Goal: Contribute content: Contribute content

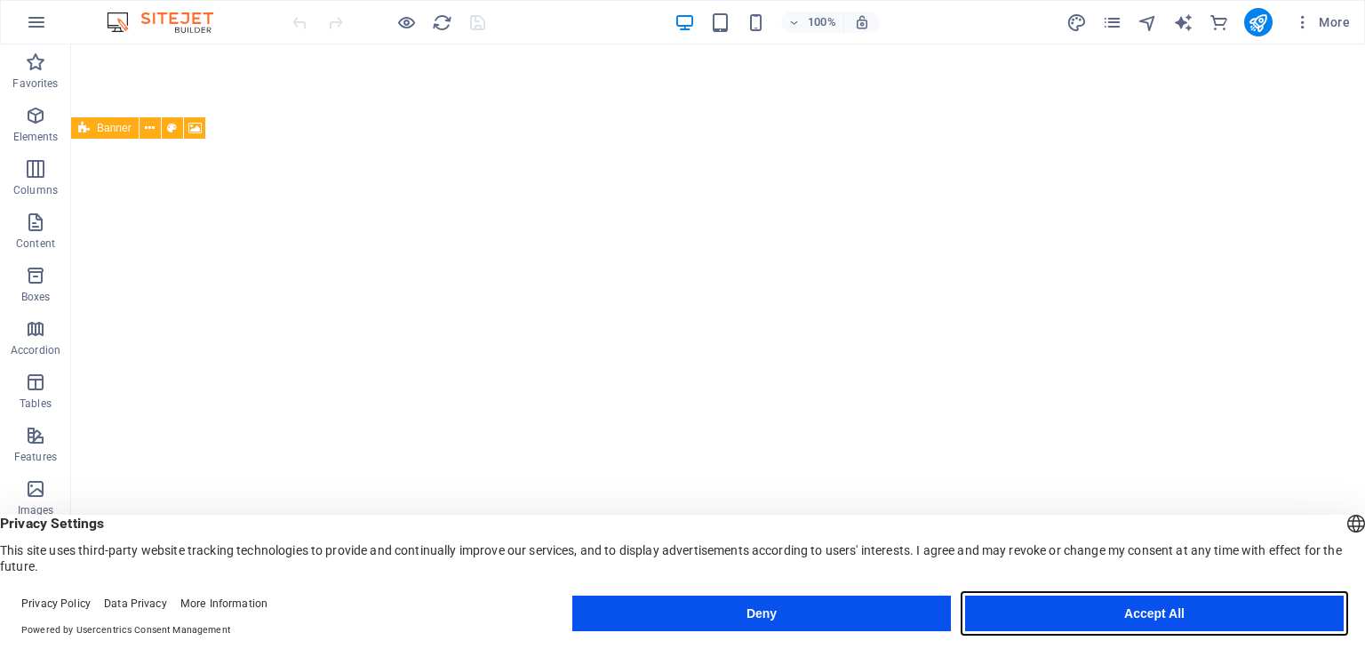
click at [1272, 610] on button "Accept All" at bounding box center [1154, 614] width 379 height 36
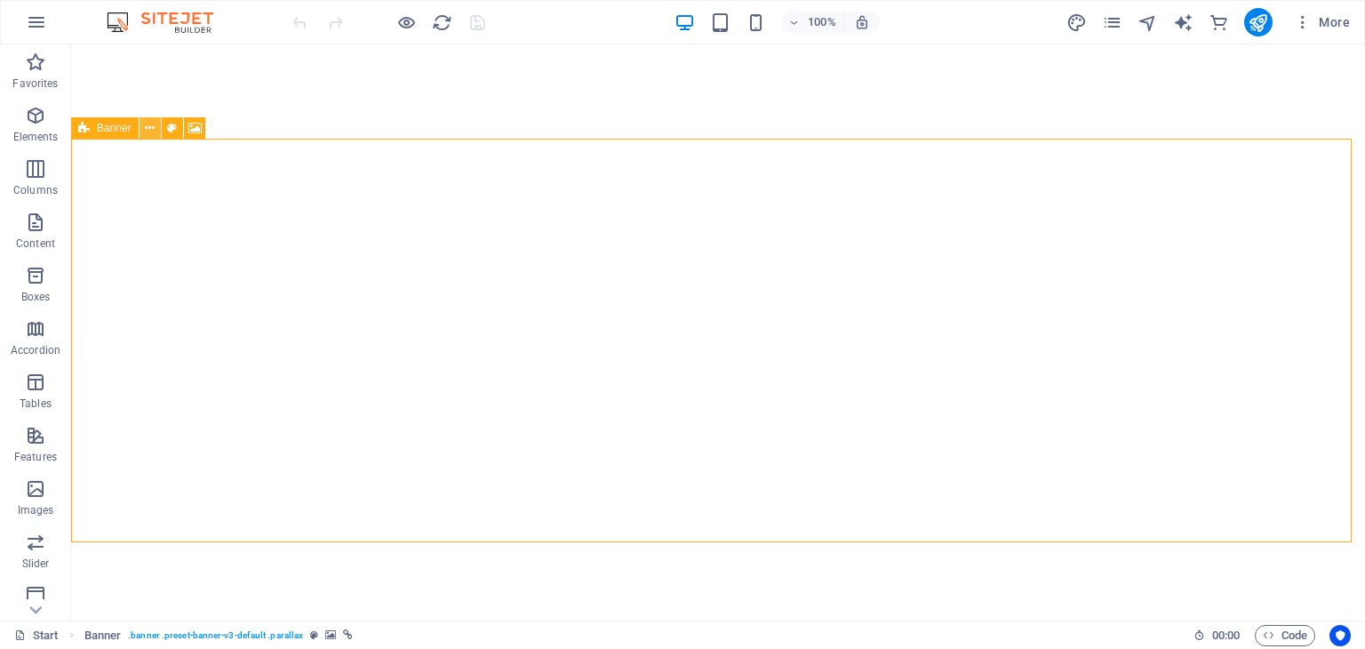
click at [149, 129] on icon at bounding box center [150, 128] width 10 height 19
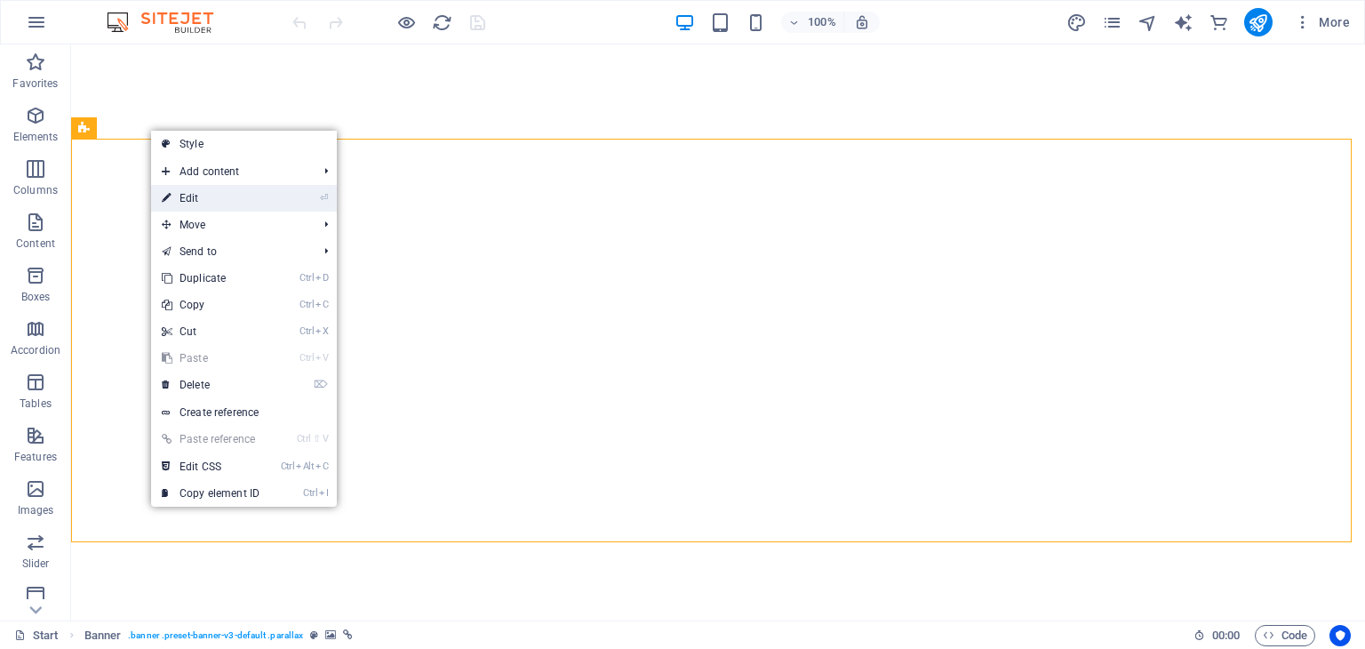
click at [181, 200] on link "⏎ Edit" at bounding box center [210, 198] width 119 height 27
select select "vh"
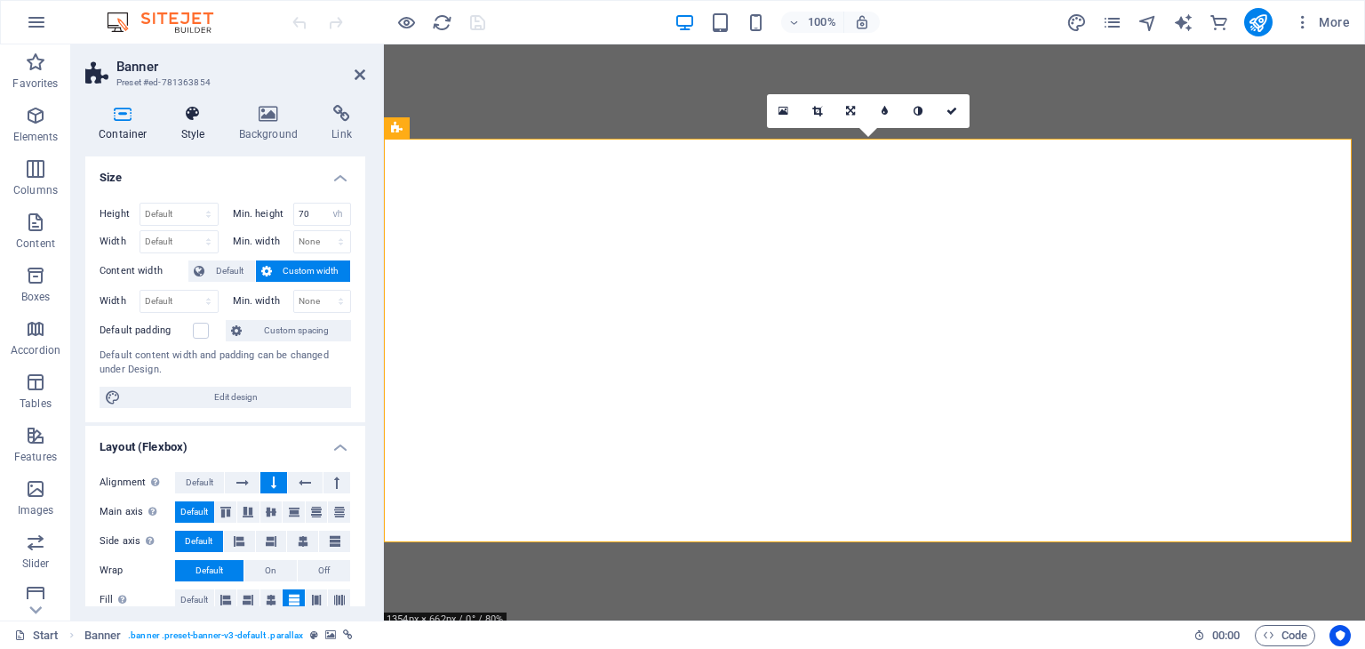
click at [194, 123] on h4 "Style" at bounding box center [197, 123] width 58 height 37
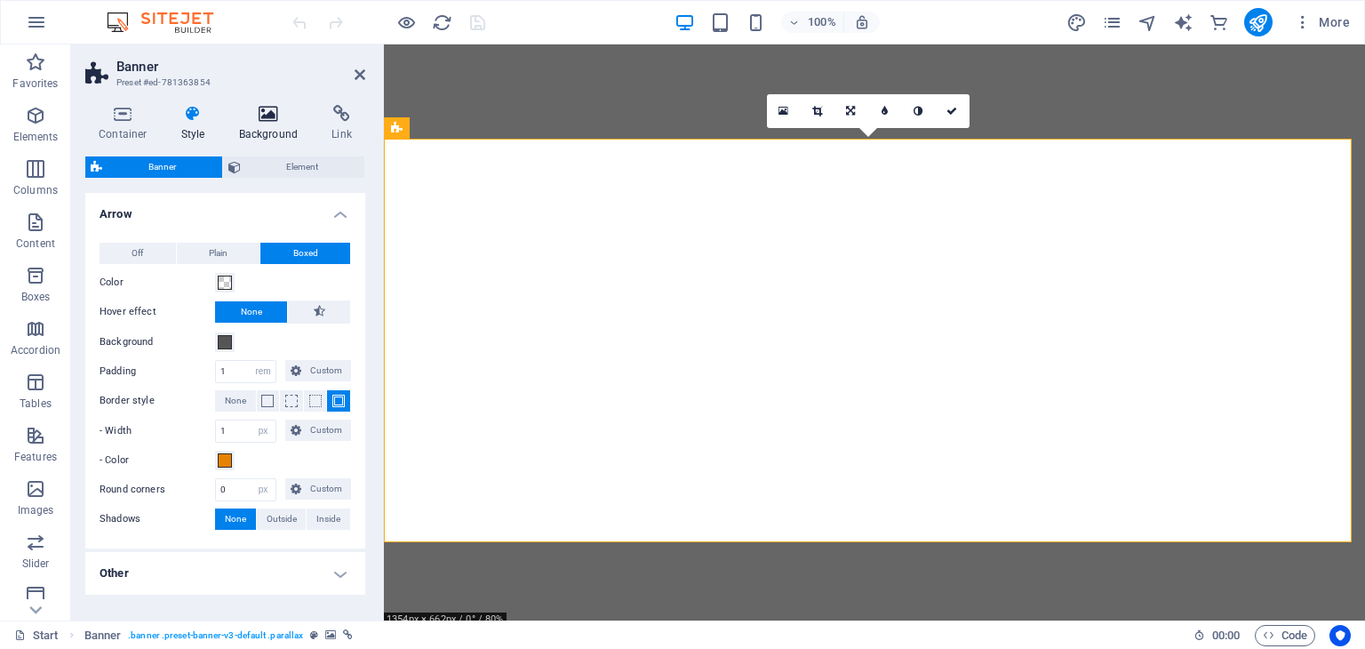
click at [273, 112] on icon at bounding box center [269, 114] width 86 height 18
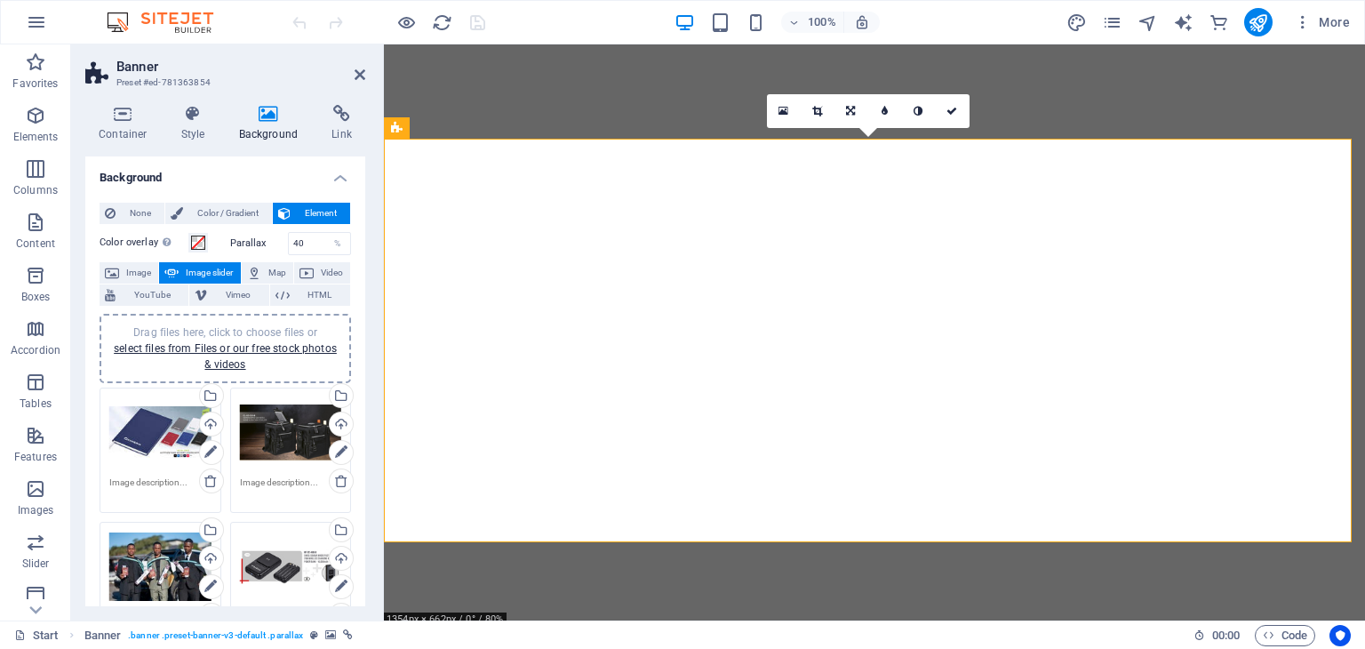
drag, startPoint x: 365, startPoint y: 202, endPoint x: 356, endPoint y: 261, distance: 60.3
click at [356, 261] on div "Container Style Background Link Size Height Default px rem % vh vw Min. height …" at bounding box center [225, 356] width 308 height 530
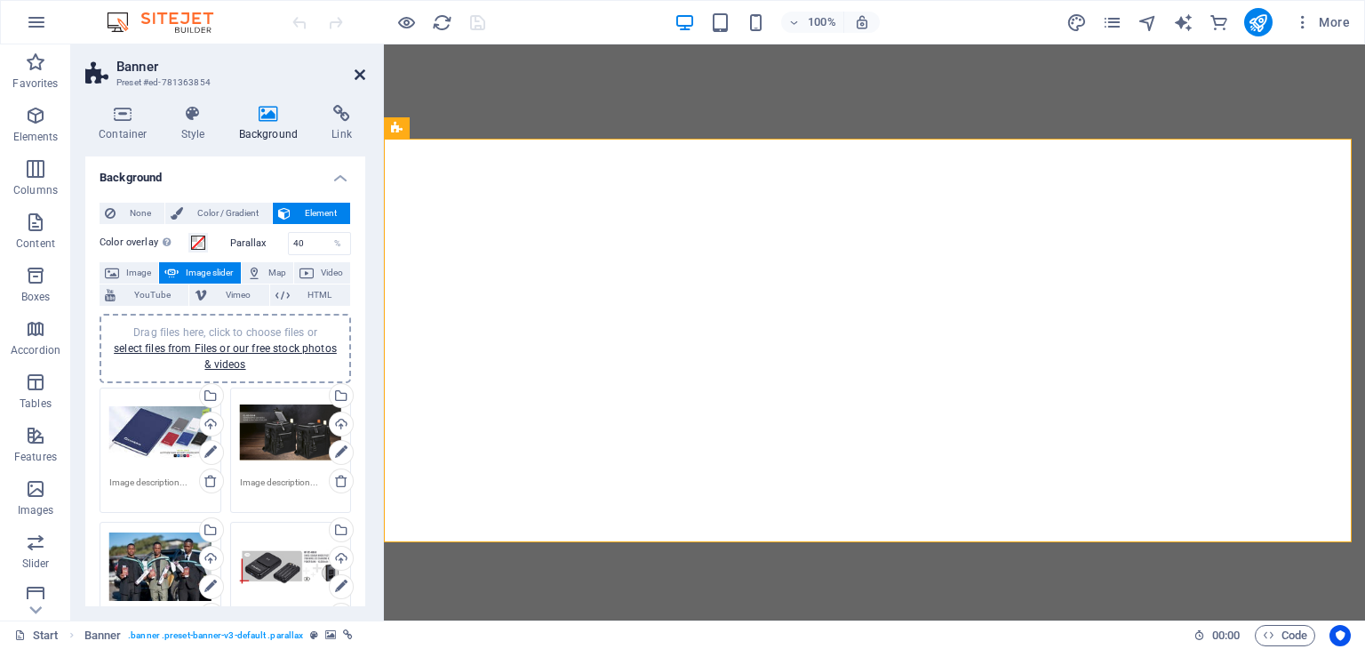
click at [363, 68] on icon at bounding box center [360, 75] width 11 height 14
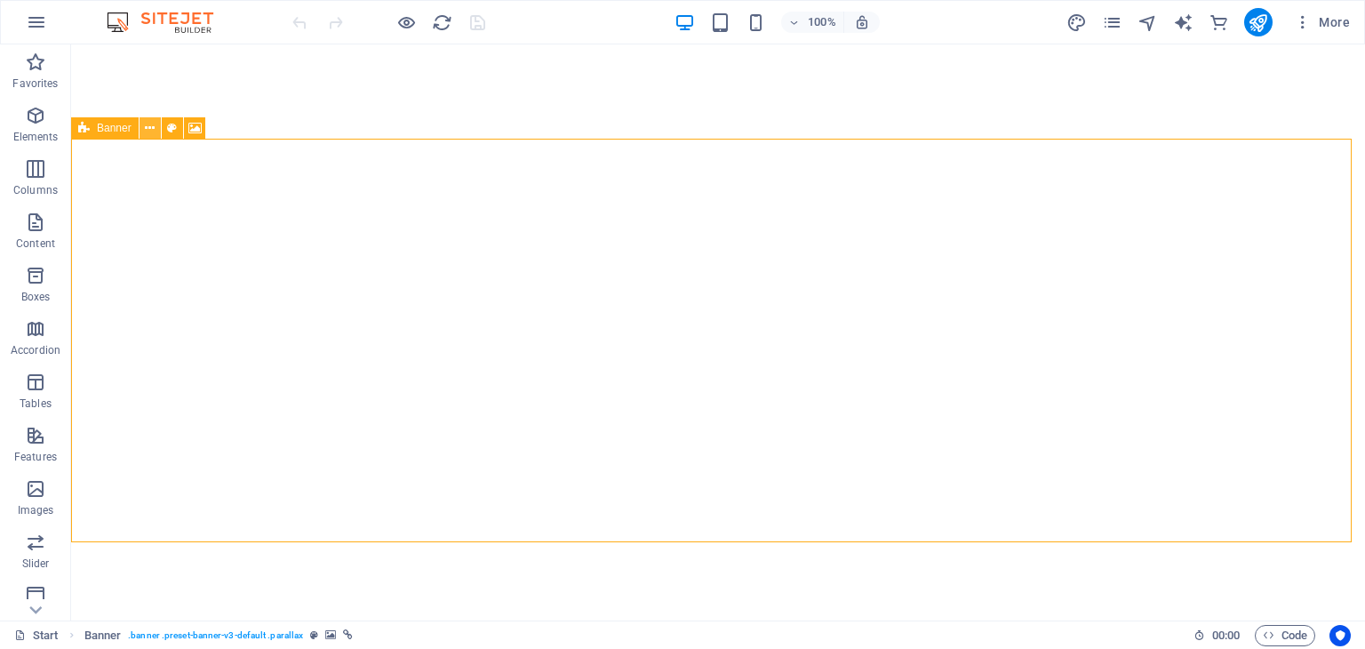
click at [146, 129] on icon at bounding box center [150, 128] width 10 height 19
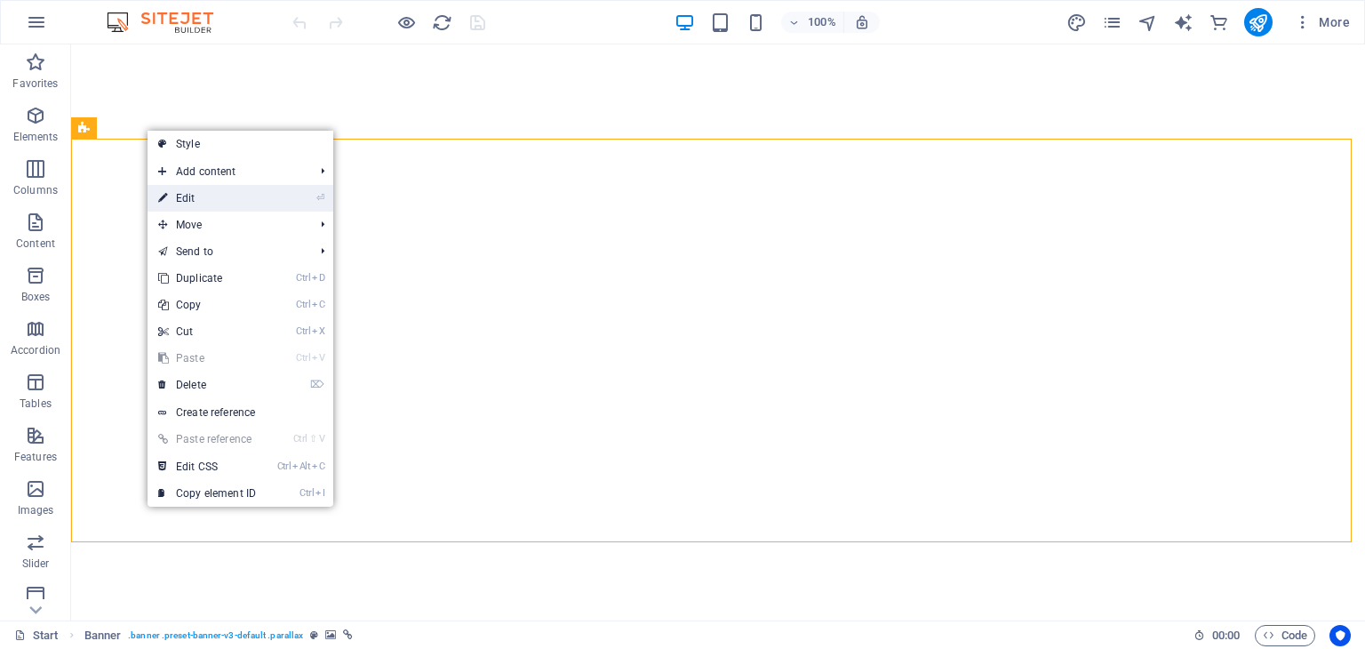
click at [185, 196] on link "⏎ Edit" at bounding box center [207, 198] width 119 height 27
select select "px"
select select "ms"
select select "s"
select select "progressive"
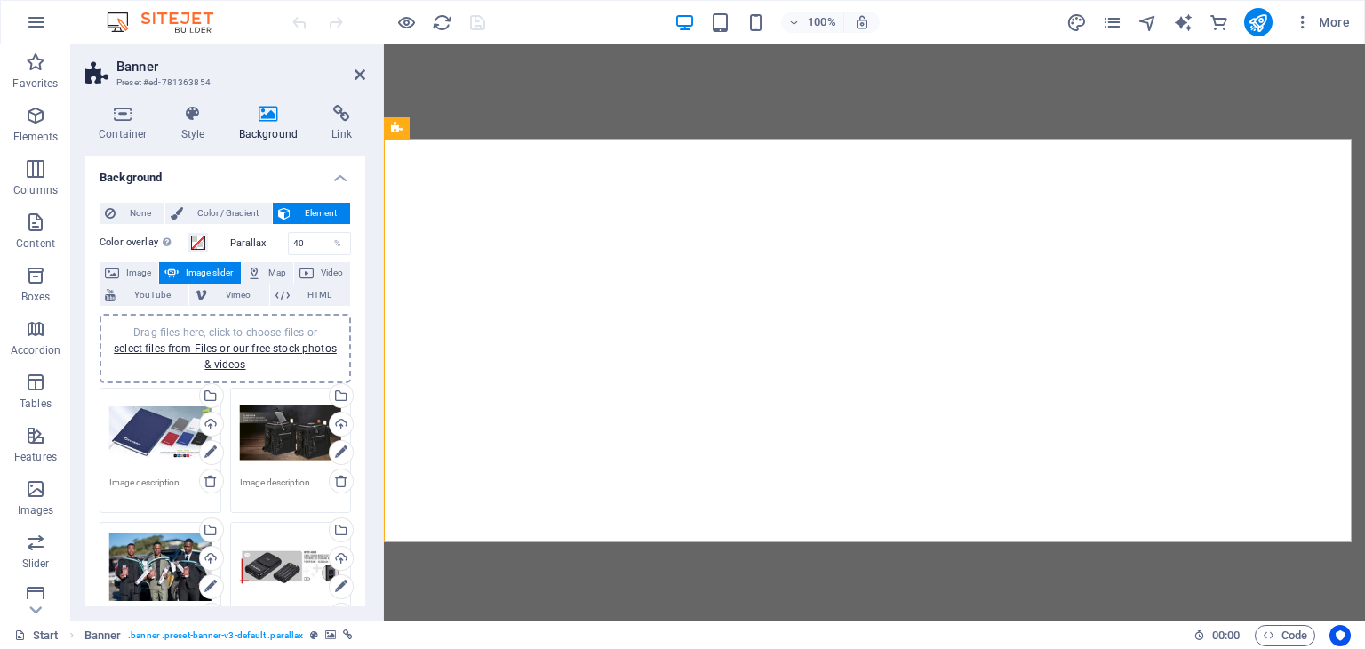
drag, startPoint x: 361, startPoint y: 226, endPoint x: 370, endPoint y: 304, distance: 78.7
click at [370, 304] on div "Container Style Background Link Size Height Default px rem % vh vw Min. height …" at bounding box center [225, 356] width 308 height 530
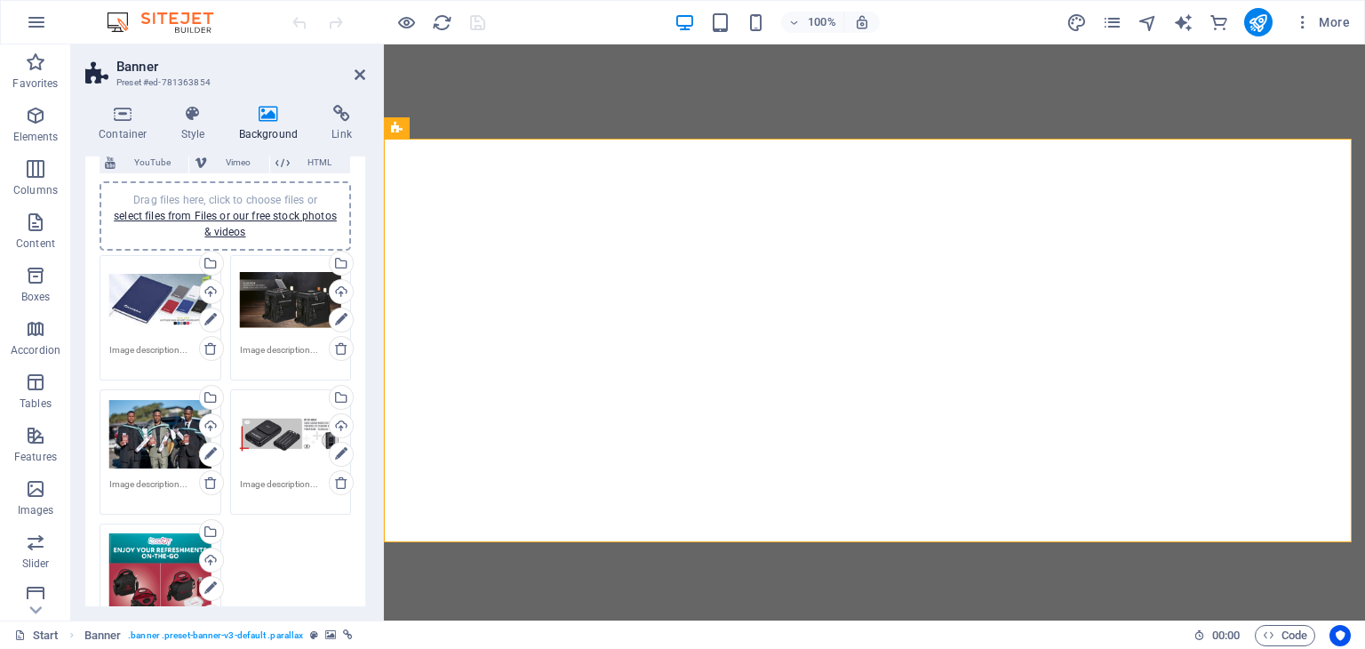
scroll to position [128, 0]
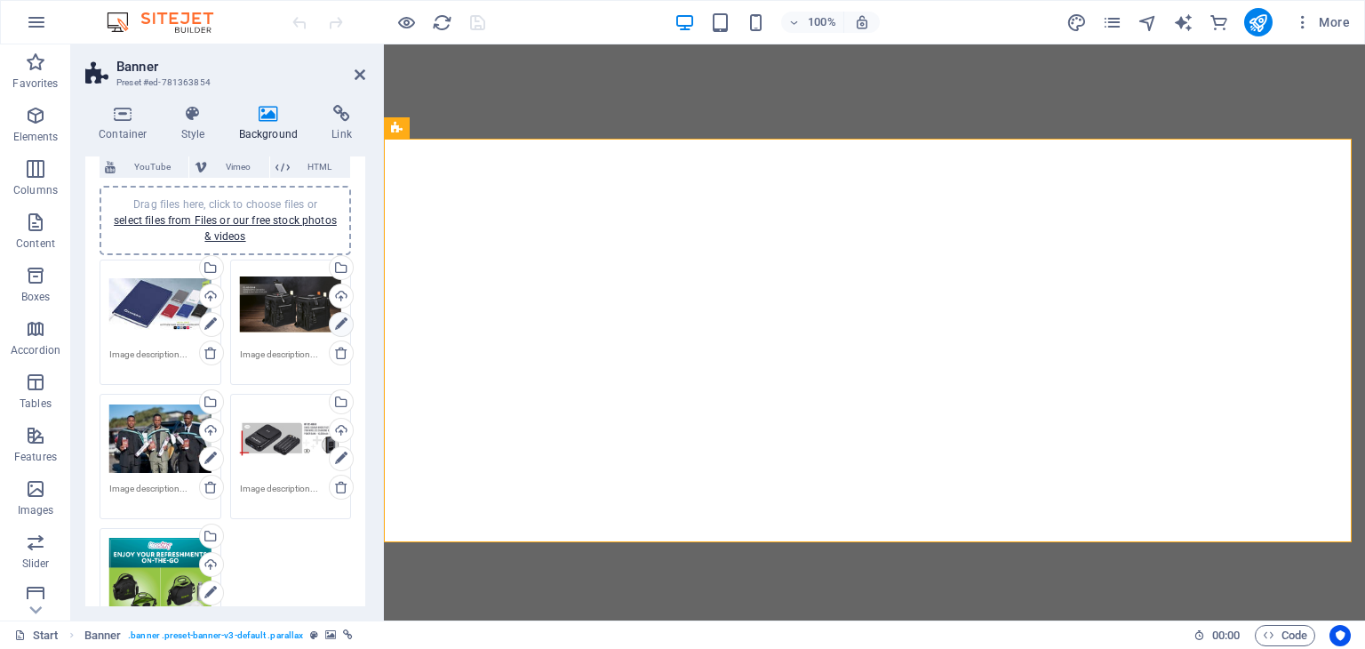
click at [338, 320] on icon at bounding box center [341, 324] width 12 height 21
click at [336, 324] on icon at bounding box center [341, 324] width 12 height 21
click at [337, 299] on div "Upload" at bounding box center [339, 297] width 27 height 27
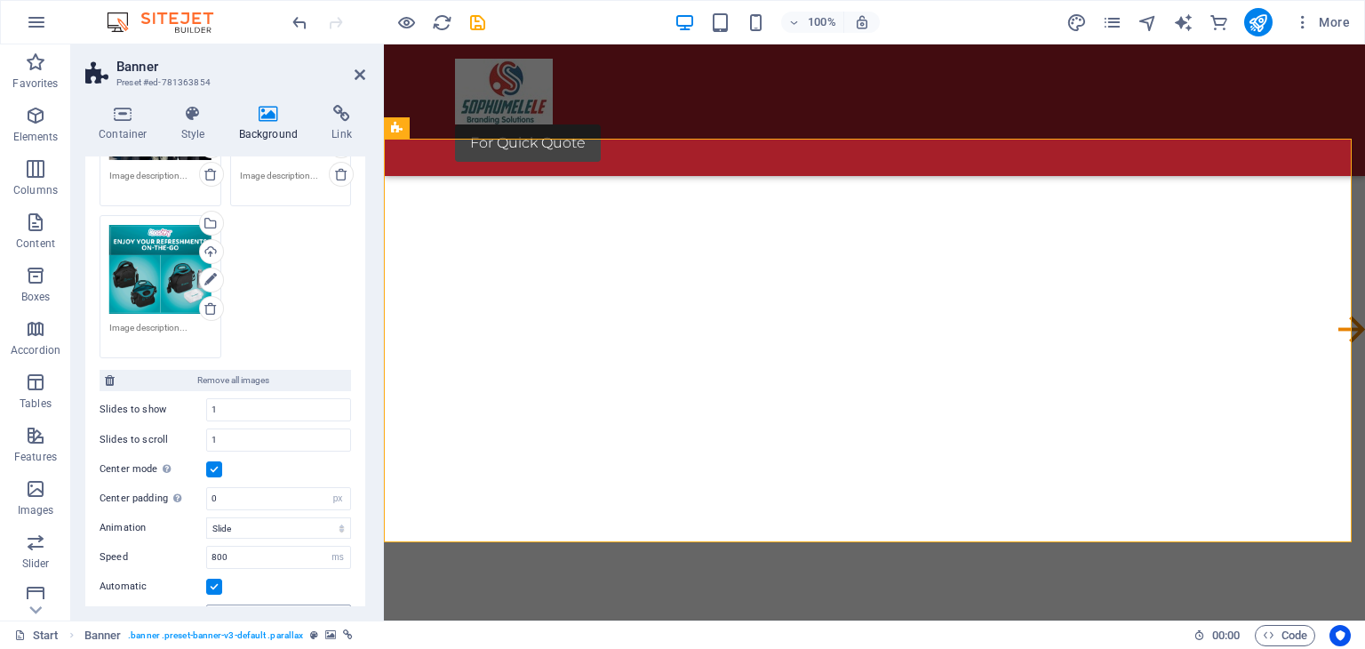
scroll to position [657, 0]
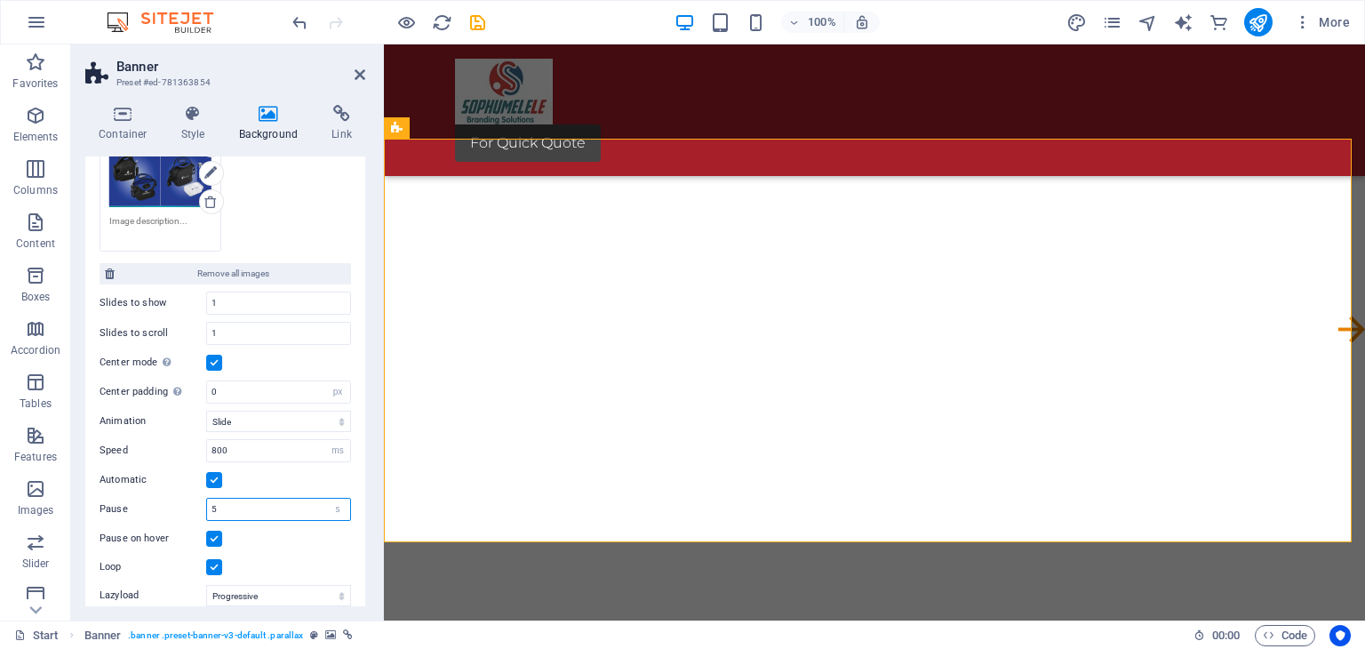
click at [238, 499] on input "5" at bounding box center [278, 509] width 143 height 21
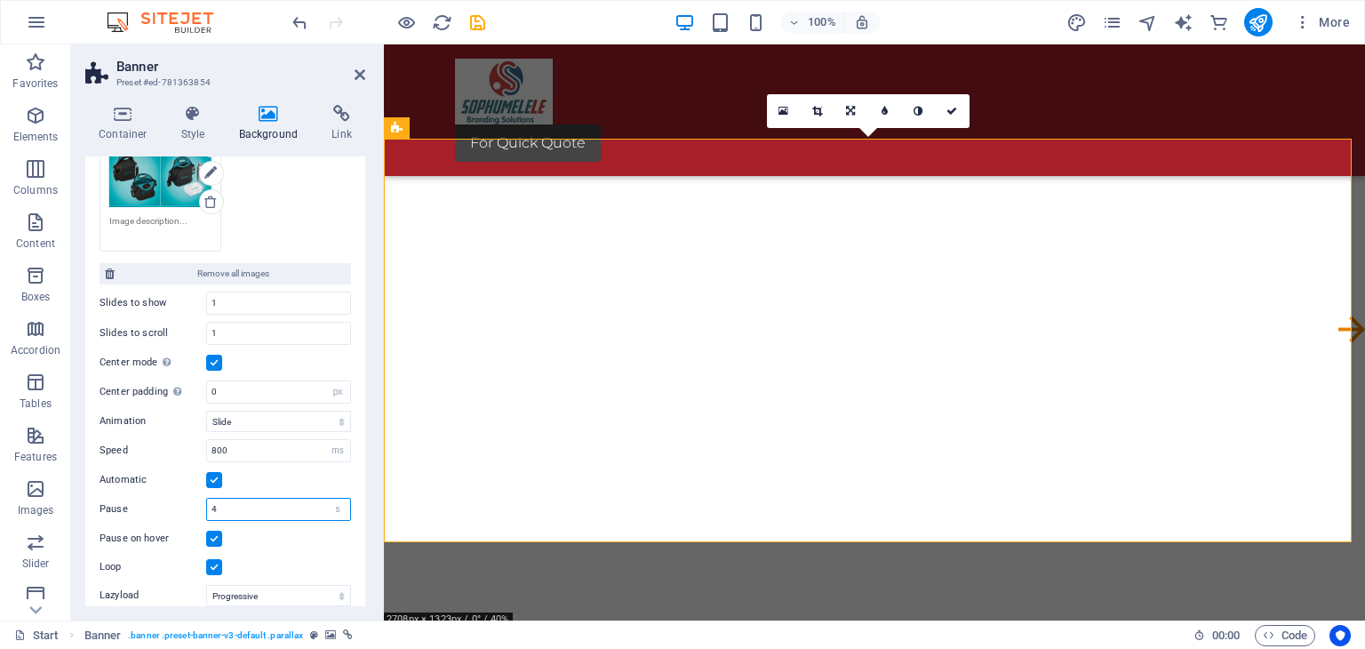
type input "4"
click at [293, 528] on div "Pause on hover" at bounding box center [226, 538] width 252 height 21
drag, startPoint x: 366, startPoint y: 427, endPoint x: 361, endPoint y: 320, distance: 106.8
click at [361, 320] on div "Container Style Background Link Size Height Default px rem % vh vw Min. height …" at bounding box center [225, 356] width 308 height 530
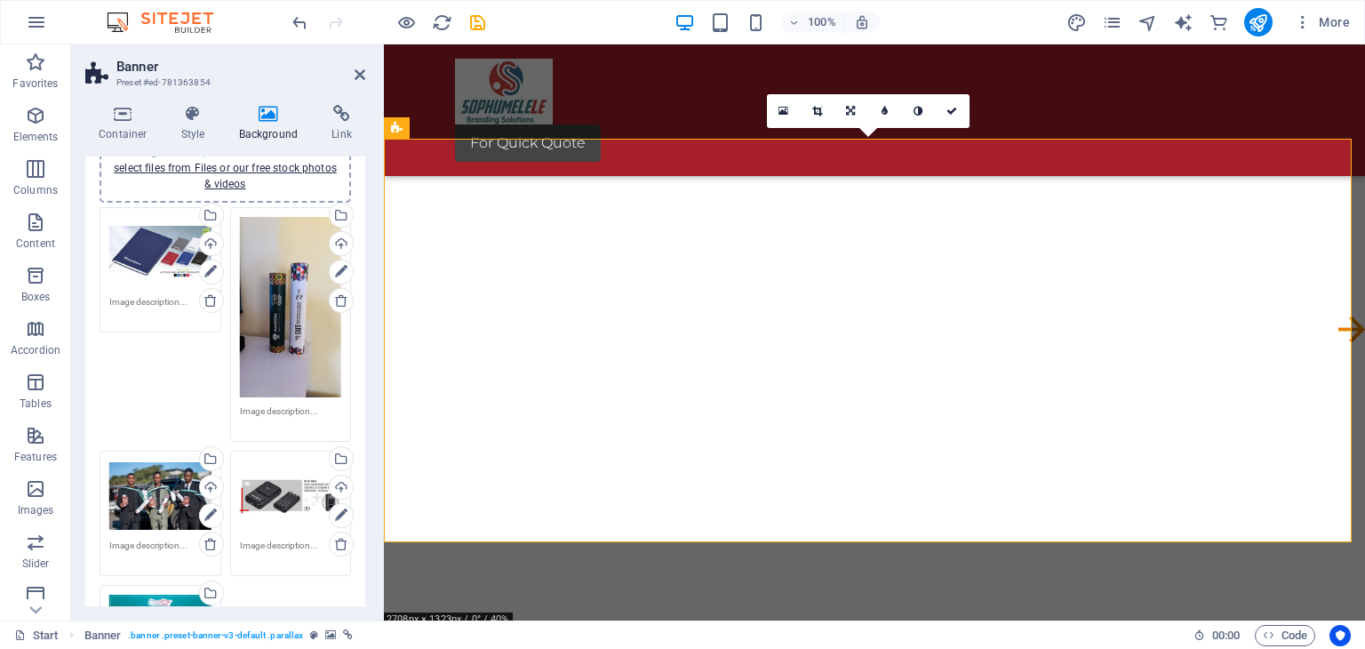
scroll to position [142, 0]
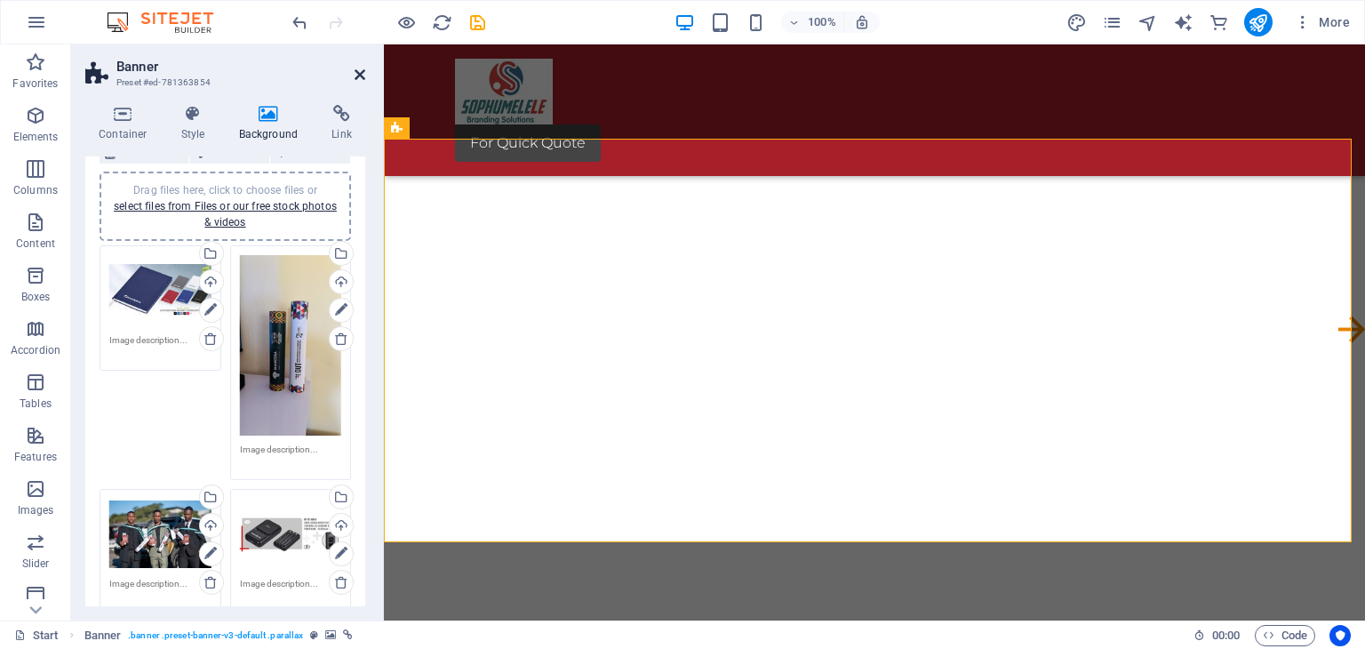
click at [359, 75] on icon at bounding box center [360, 75] width 11 height 14
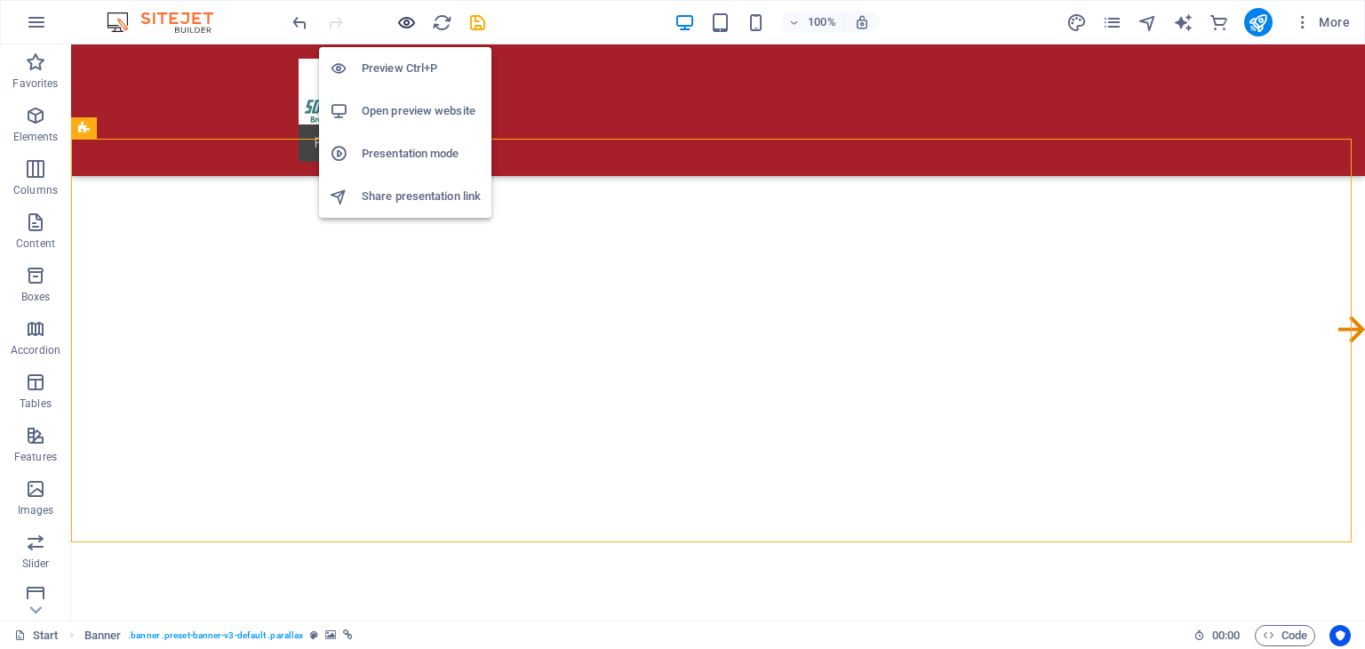
click at [404, 19] on icon "button" at bounding box center [406, 22] width 20 height 20
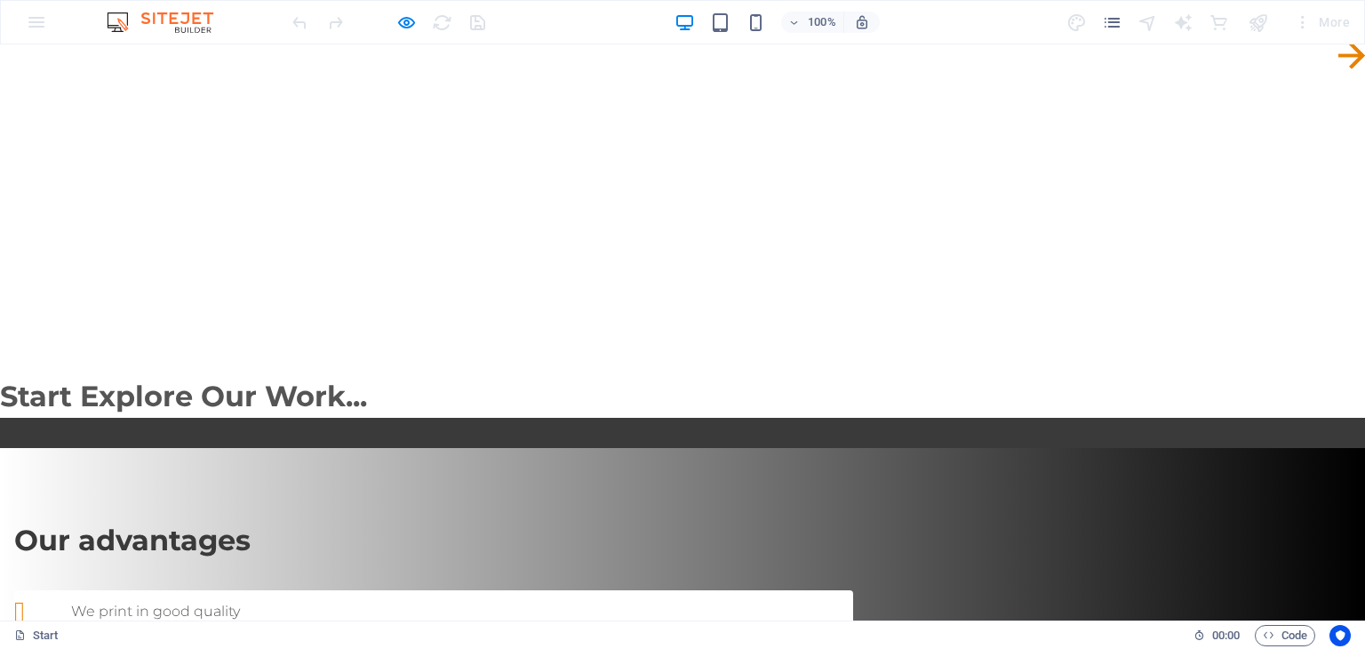
scroll to position [0, 0]
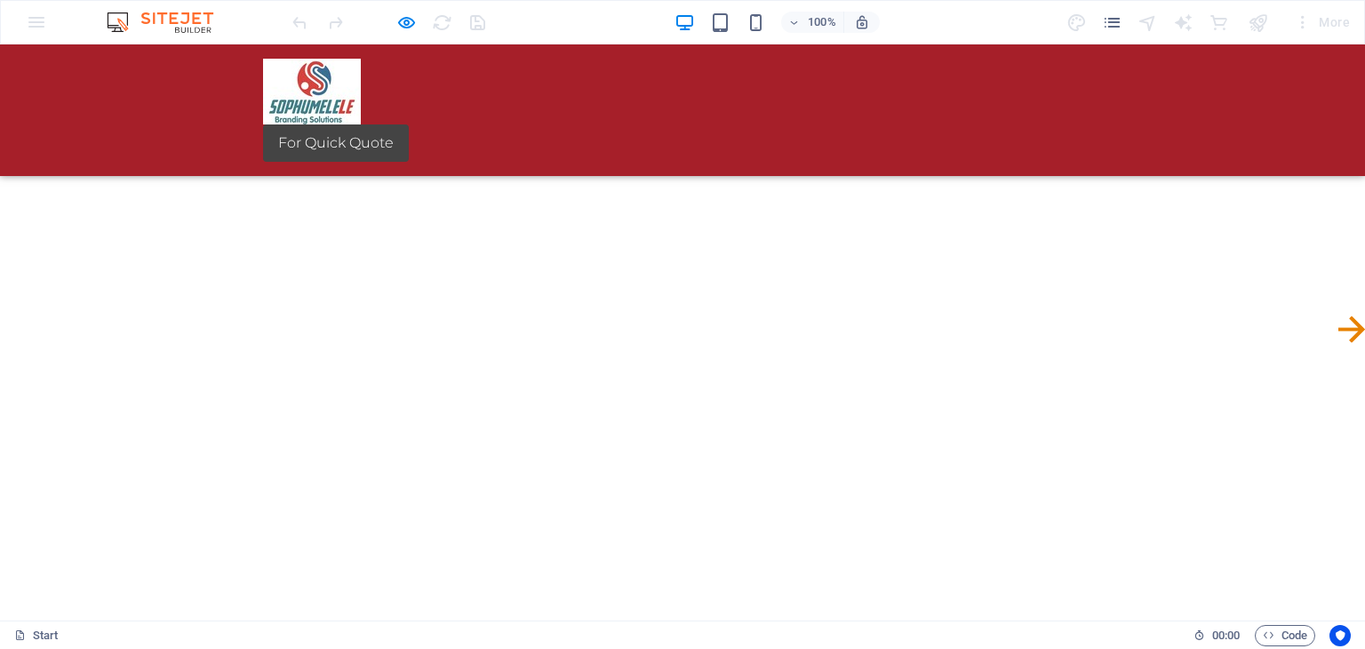
drag, startPoint x: 1362, startPoint y: 76, endPoint x: 1243, endPoint y: 50, distance: 121.2
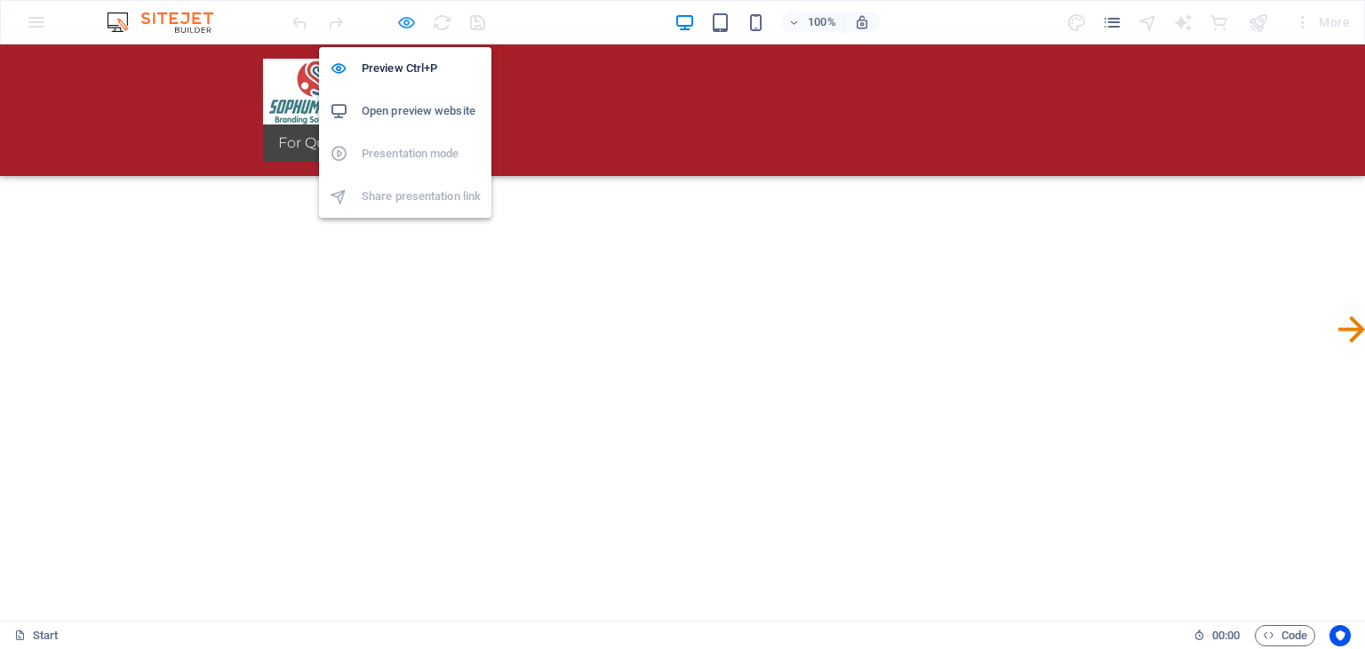
click at [404, 26] on icon "button" at bounding box center [406, 22] width 20 height 20
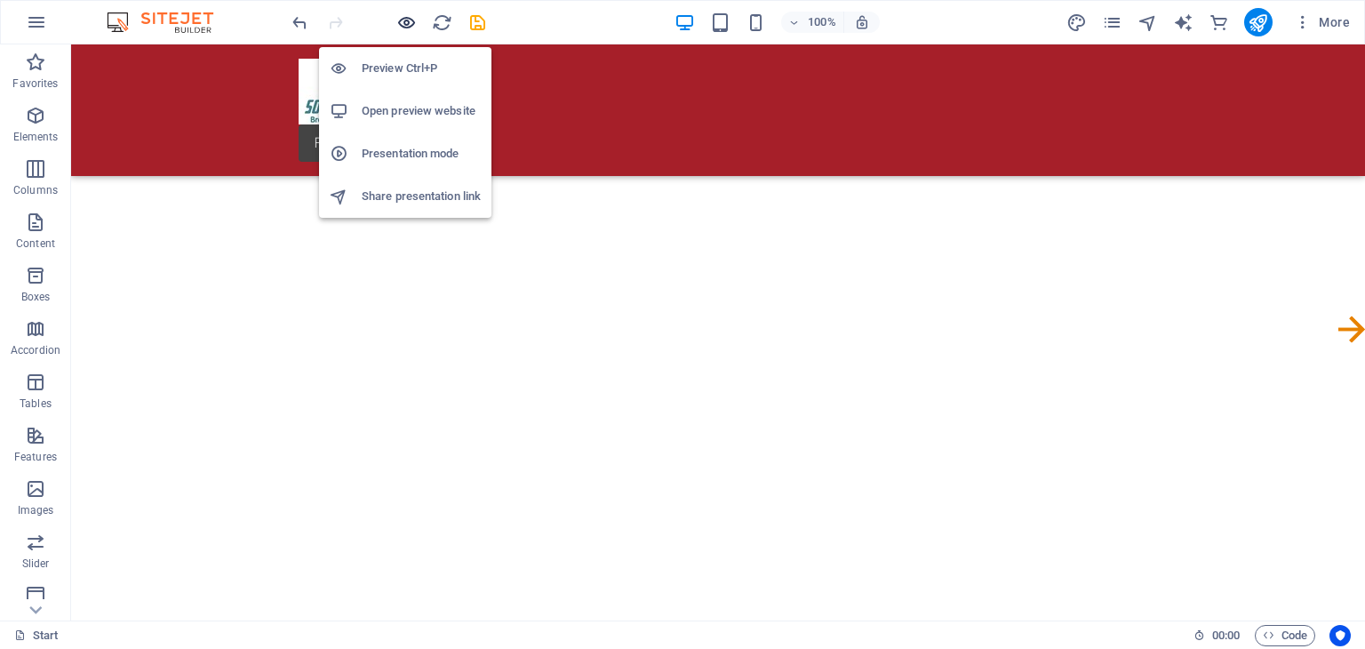
click at [404, 26] on icon "button" at bounding box center [406, 22] width 20 height 20
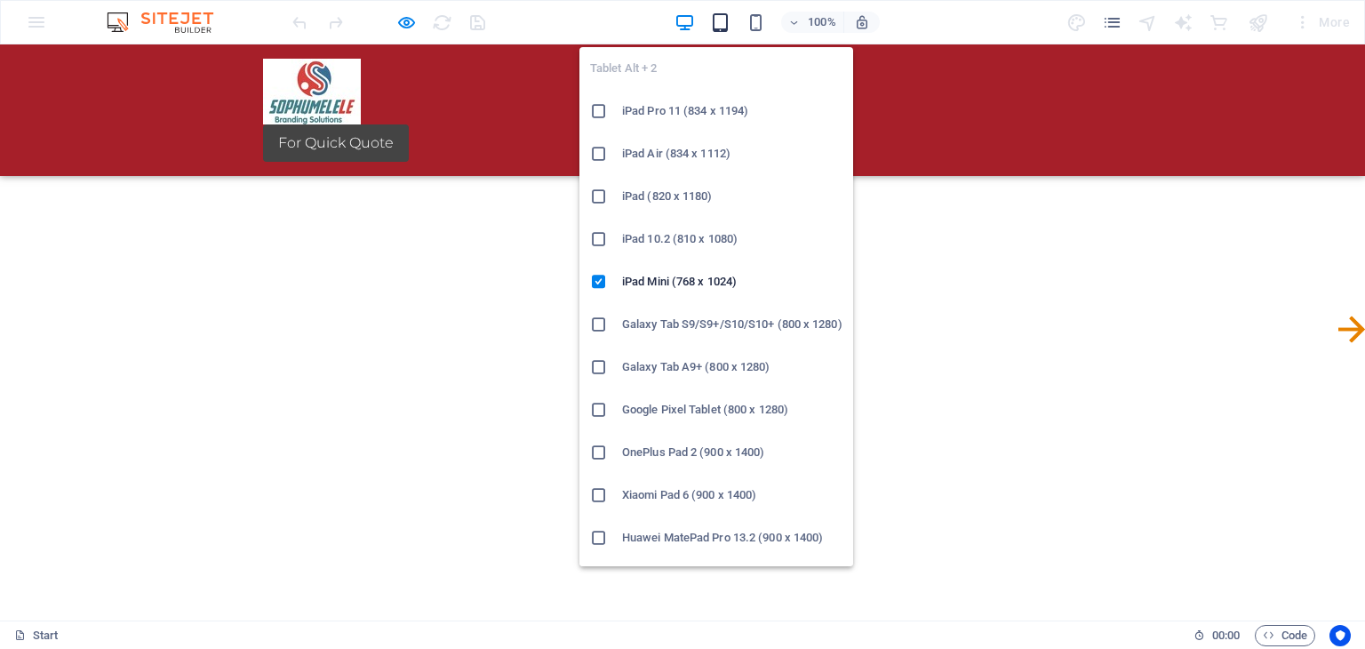
click at [723, 25] on icon "button" at bounding box center [720, 22] width 20 height 20
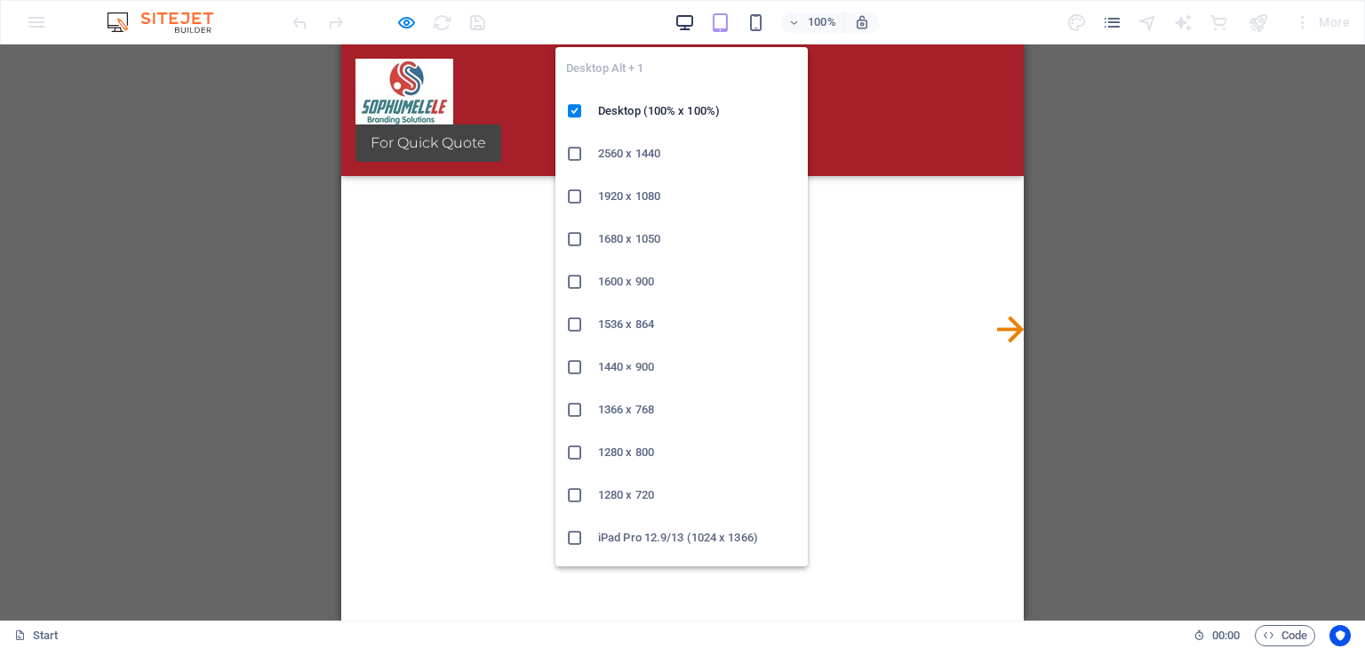
click at [677, 23] on icon "button" at bounding box center [685, 22] width 20 height 20
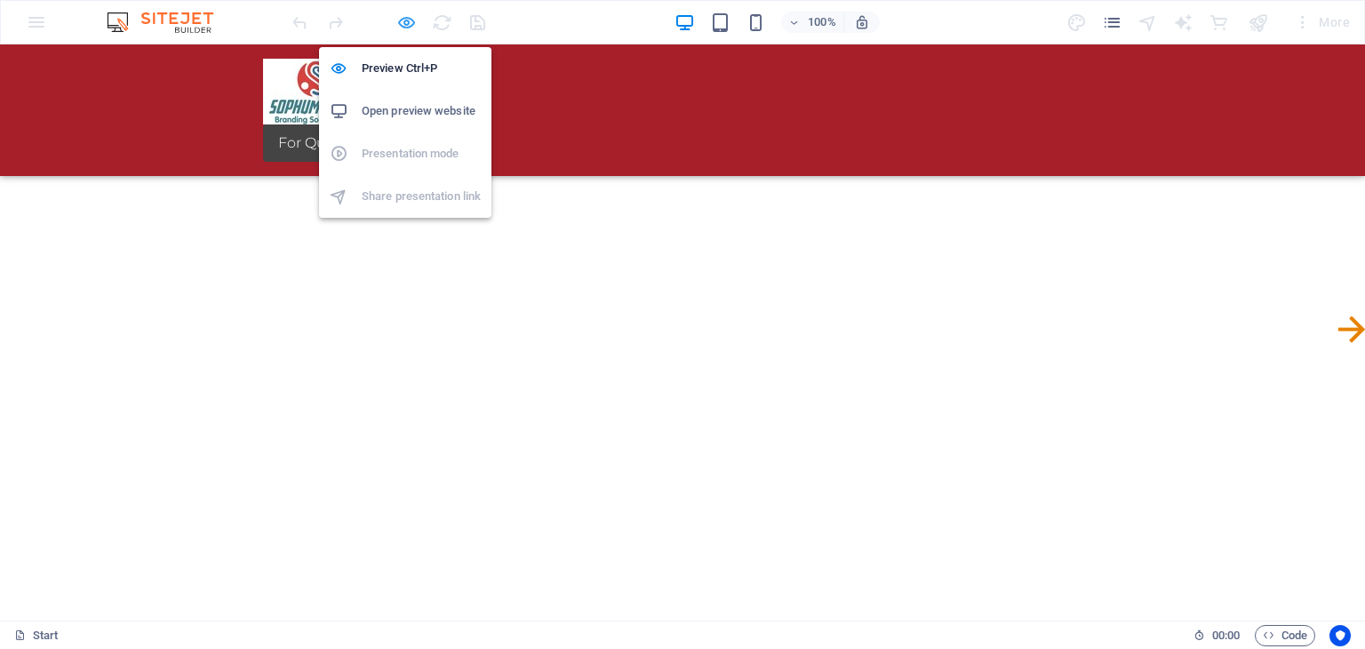
click at [409, 20] on icon "button" at bounding box center [406, 22] width 20 height 20
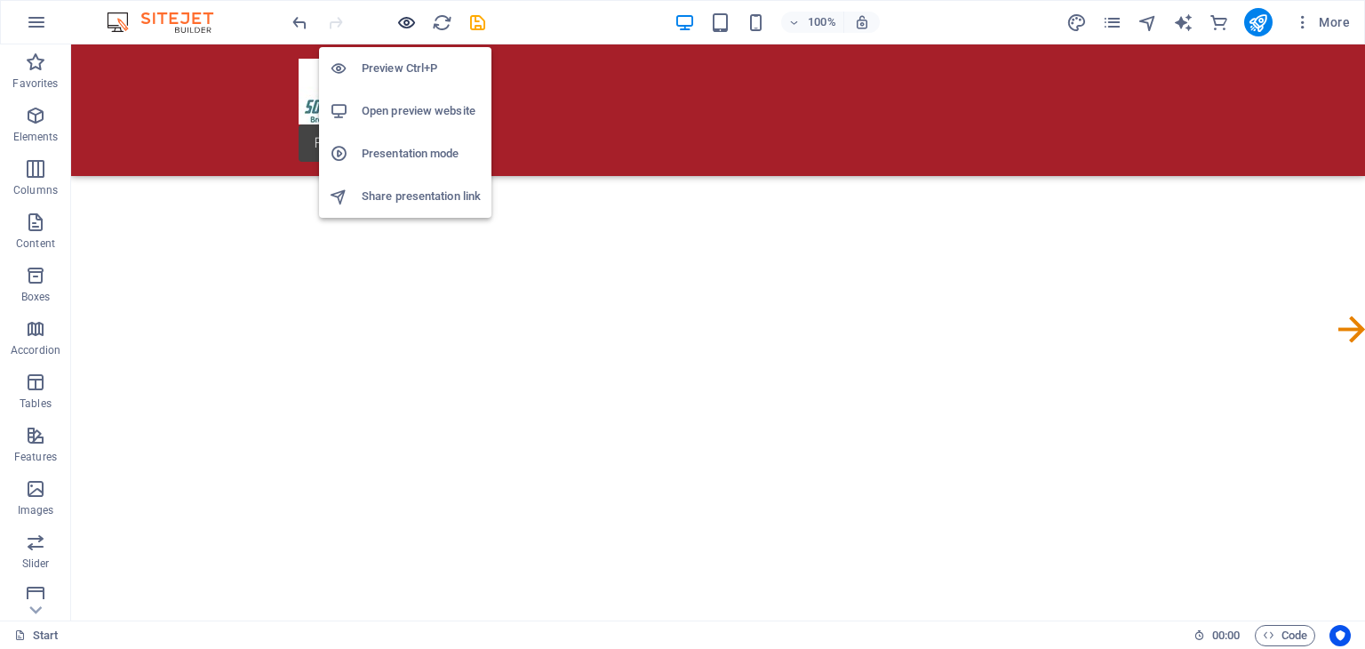
click at [409, 20] on icon "button" at bounding box center [406, 22] width 20 height 20
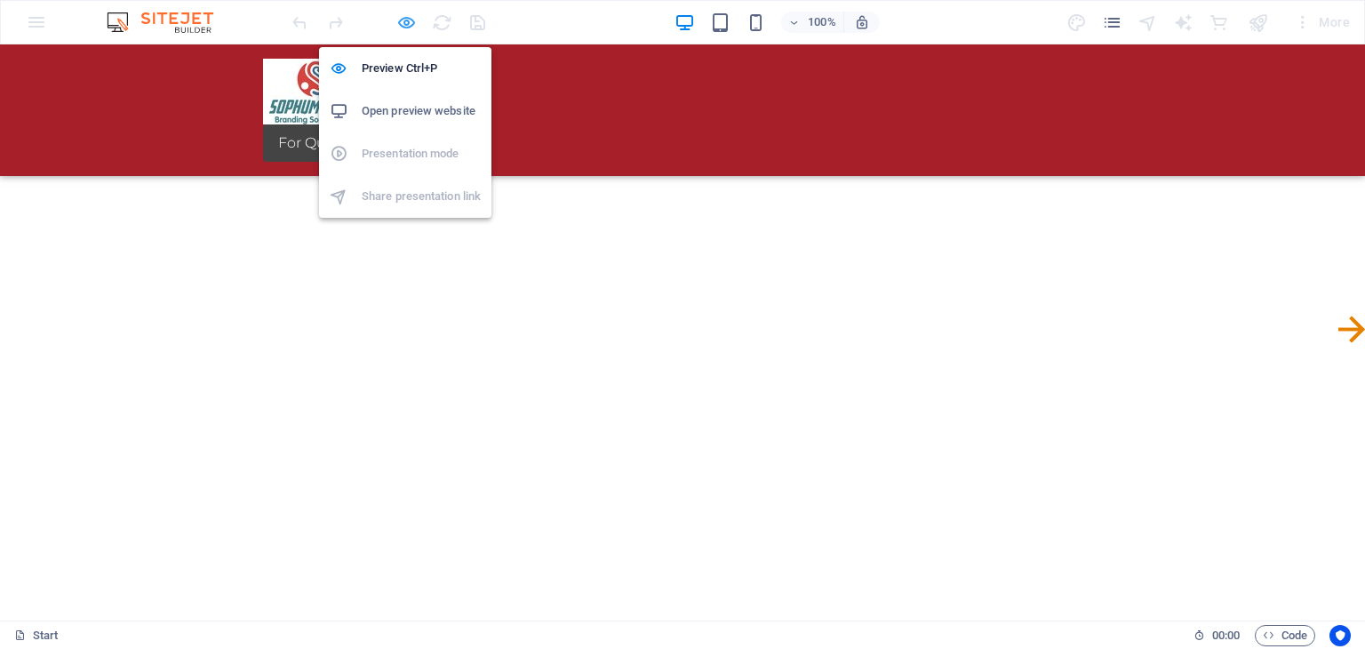
click at [409, 20] on icon "button" at bounding box center [406, 22] width 20 height 20
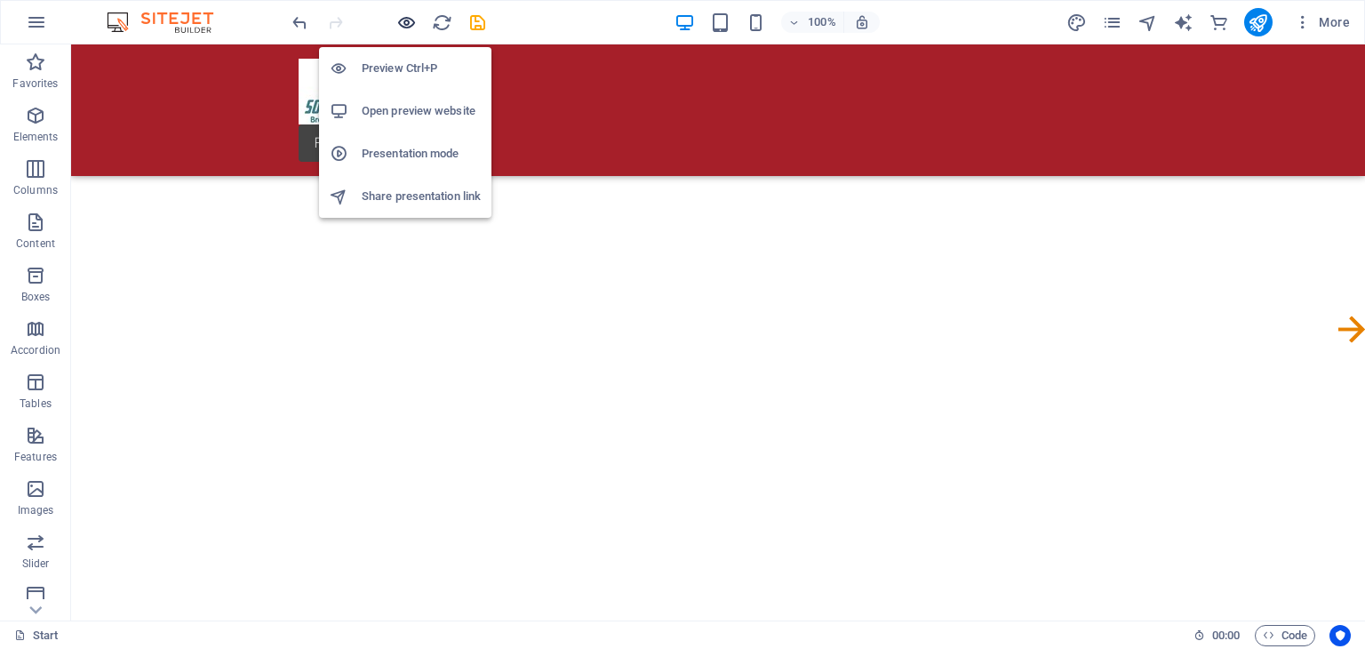
click at [407, 13] on icon "button" at bounding box center [406, 22] width 20 height 20
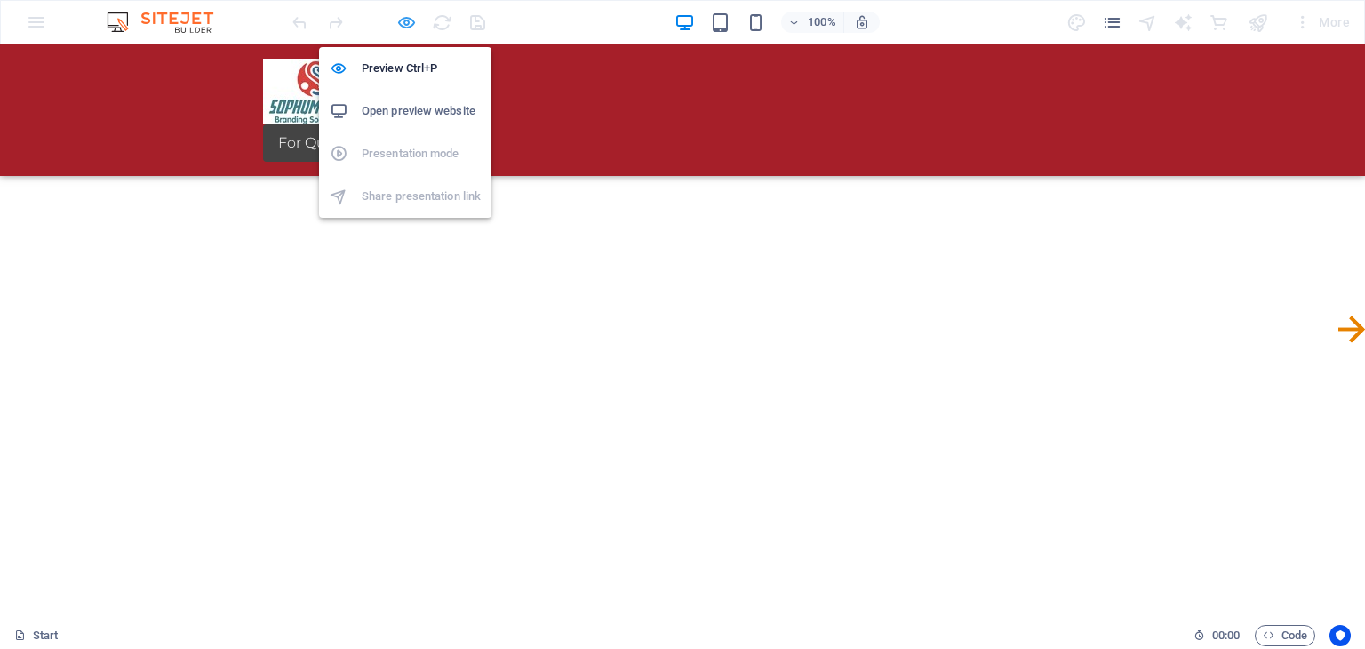
click at [407, 13] on icon "button" at bounding box center [406, 22] width 20 height 20
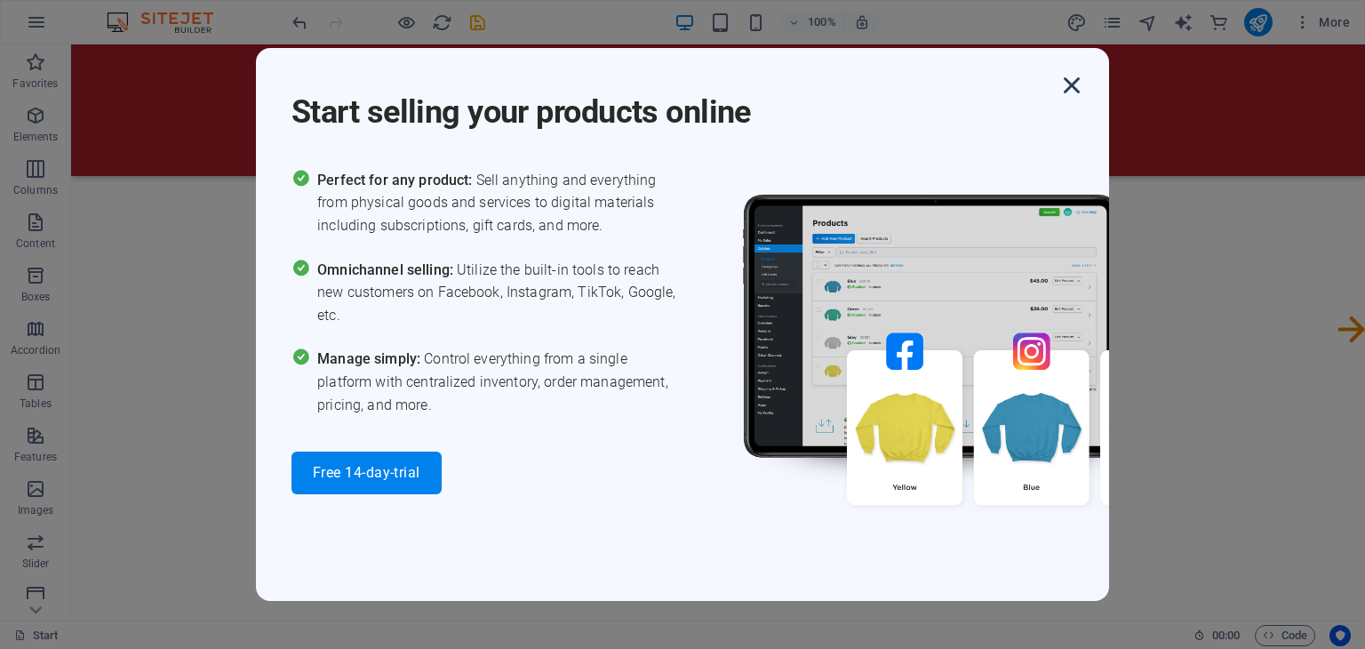
click at [1069, 86] on icon "button" at bounding box center [1072, 85] width 32 height 32
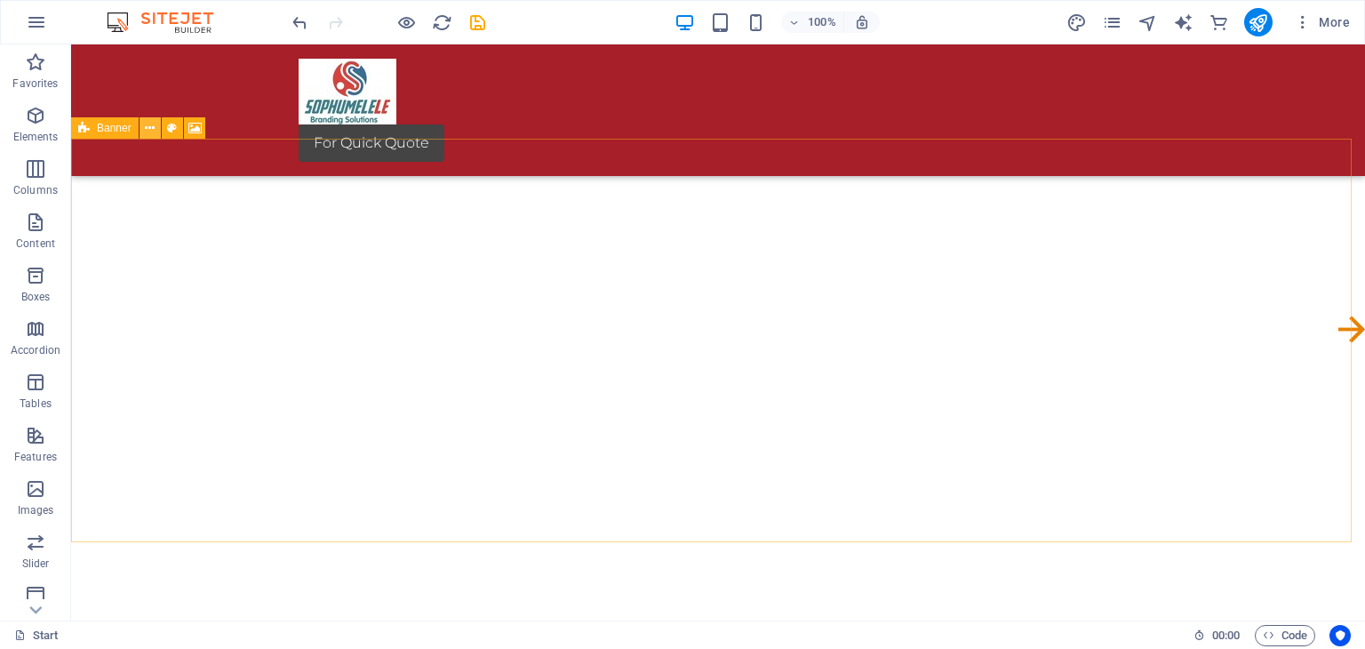
click at [146, 127] on icon at bounding box center [150, 128] width 10 height 19
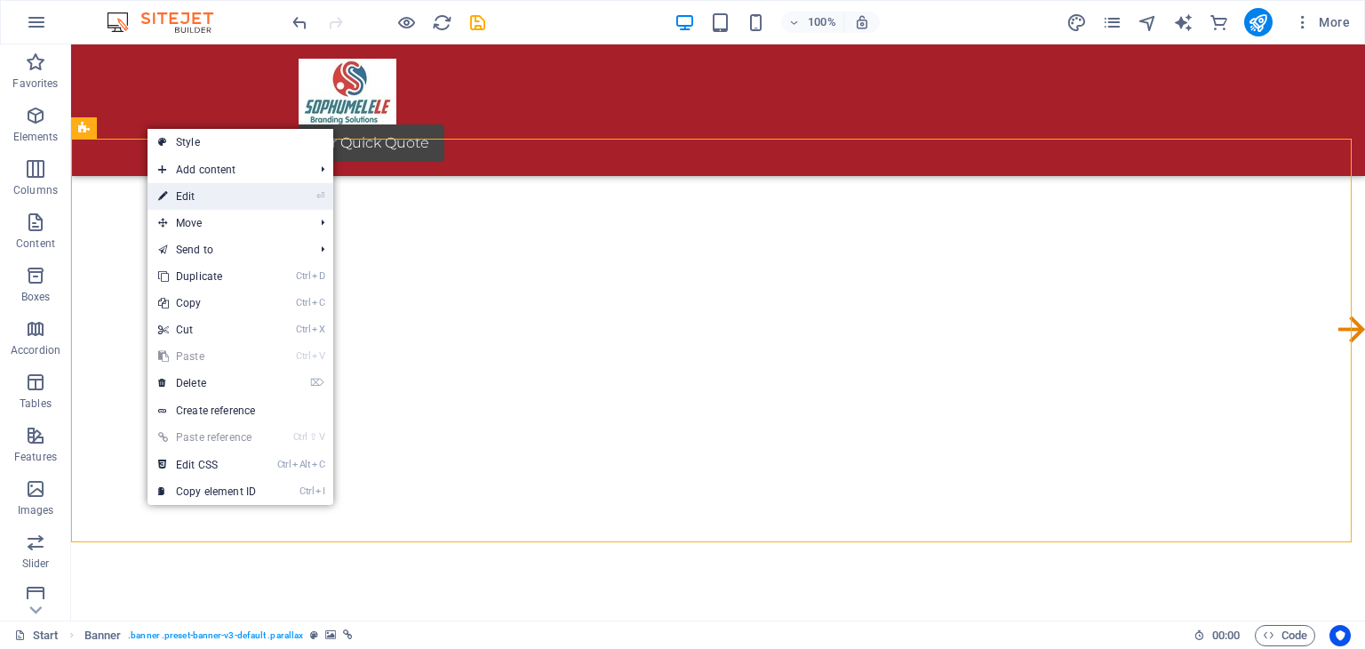
click at [188, 193] on link "⏎ Edit" at bounding box center [207, 196] width 119 height 27
select select "px"
select select "ms"
select select "s"
select select "progressive"
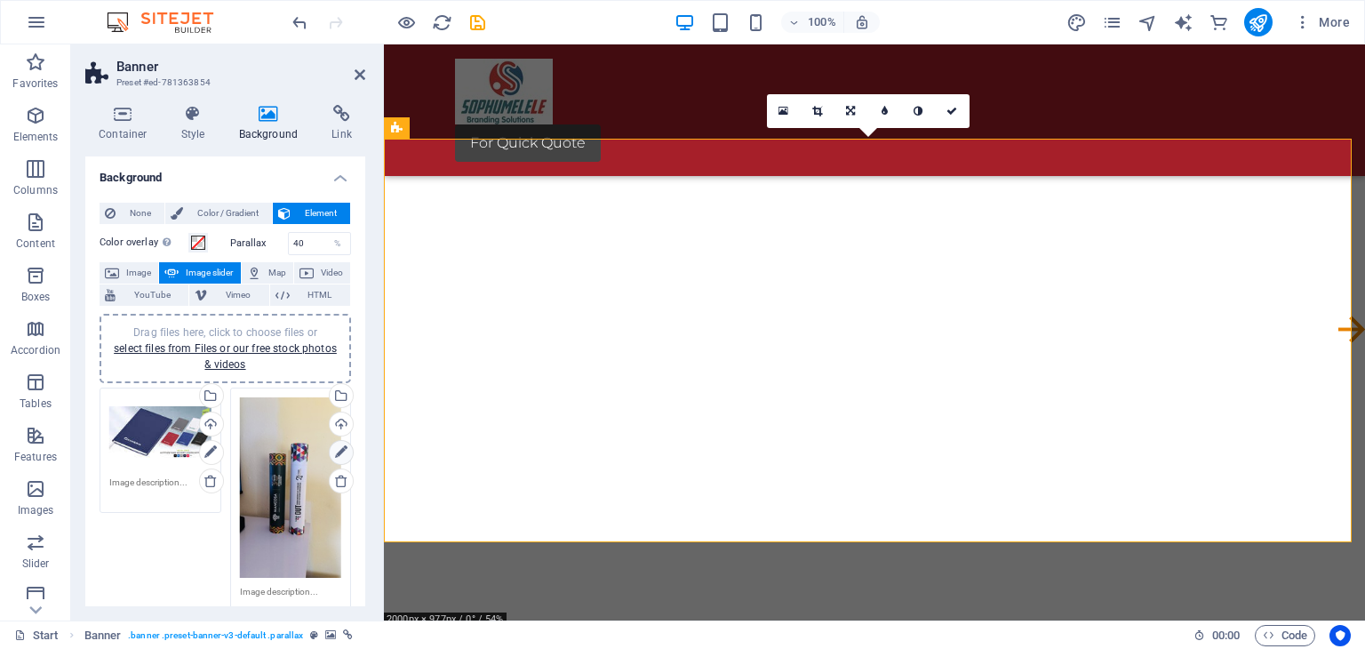
click at [335, 452] on icon at bounding box center [341, 452] width 12 height 21
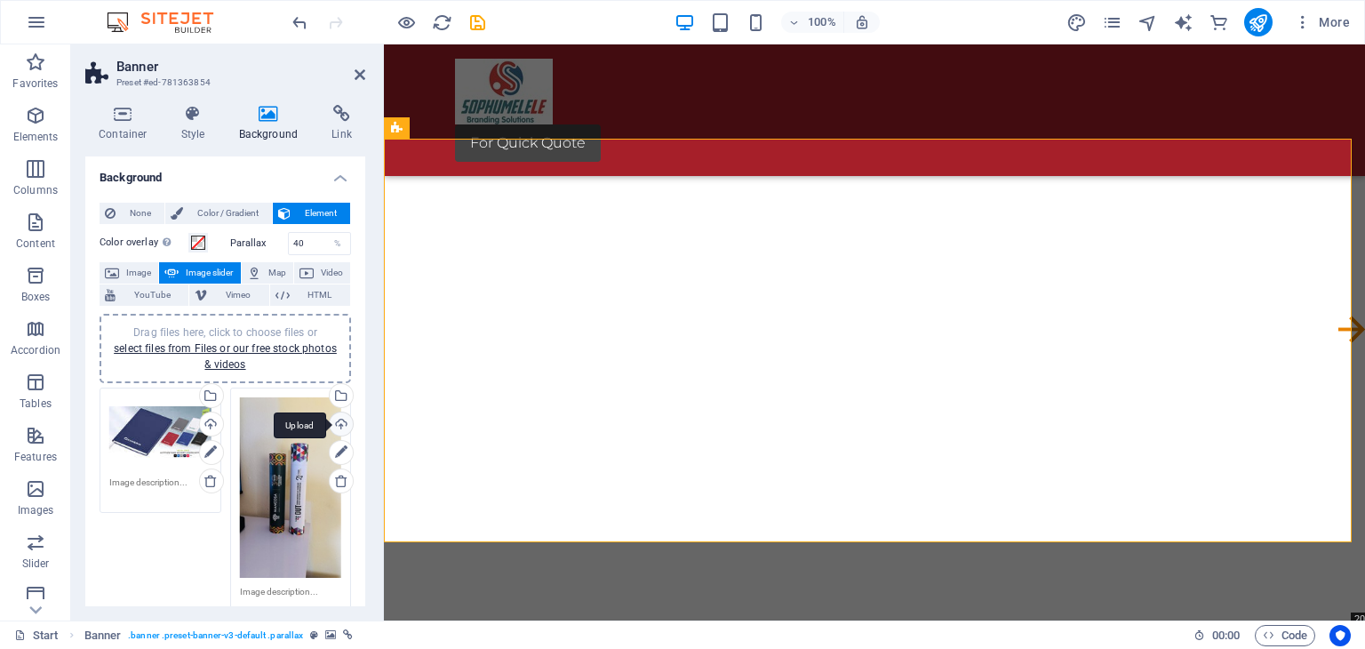
click at [338, 424] on div "Upload" at bounding box center [339, 425] width 27 height 27
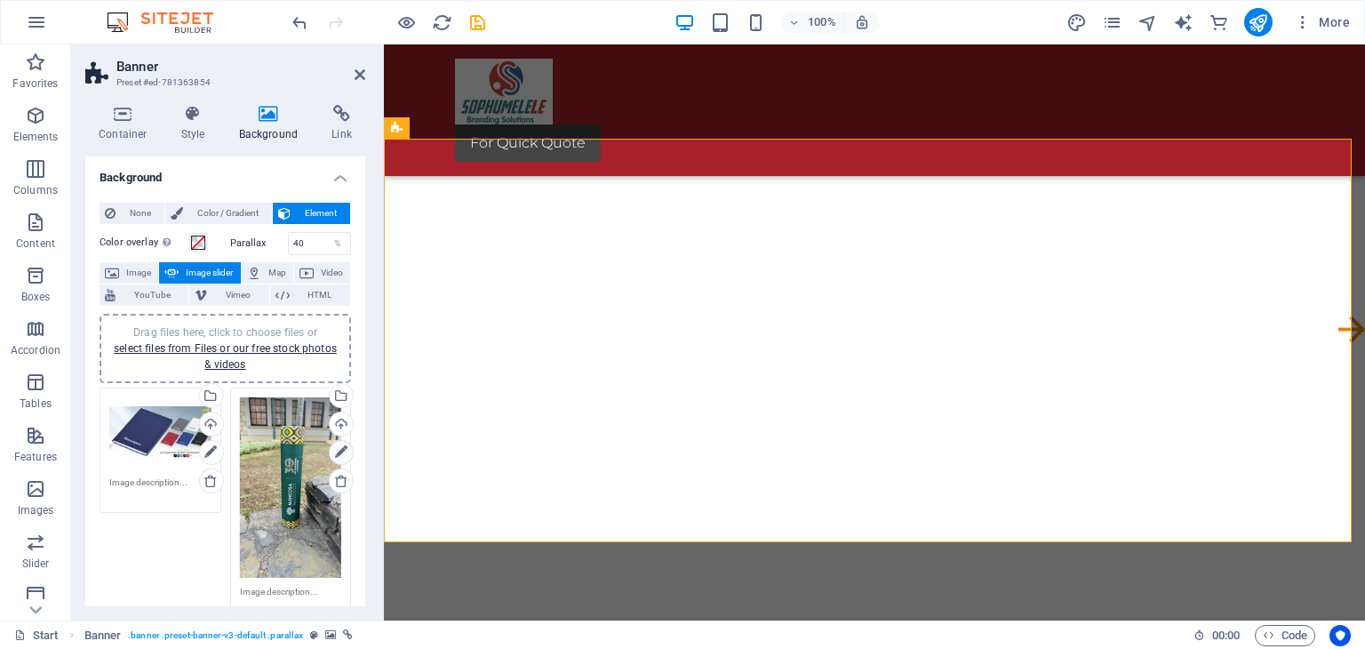
click at [338, 452] on icon at bounding box center [341, 452] width 12 height 21
click at [338, 426] on div "Upload" at bounding box center [339, 425] width 27 height 27
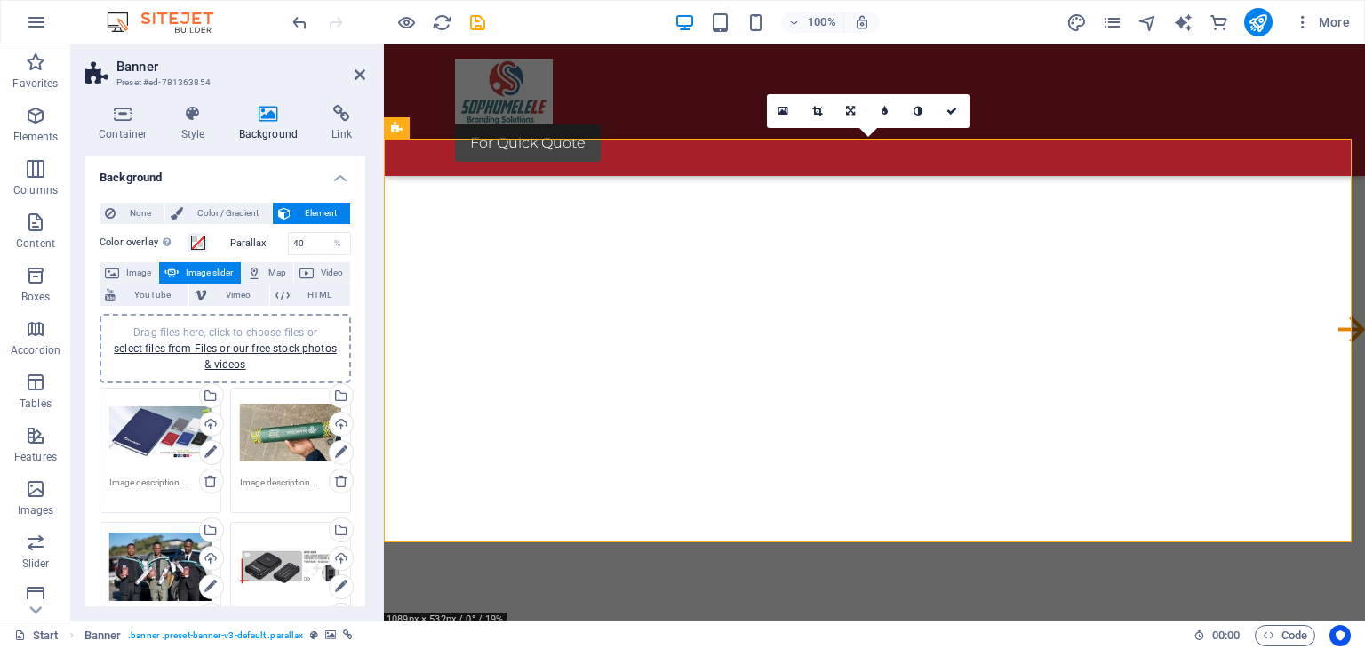
drag, startPoint x: 366, startPoint y: 308, endPoint x: 373, endPoint y: 375, distance: 67.0
click at [373, 375] on div "Container Style Background Link Size Height Default px rem % vh vw Min. height …" at bounding box center [225, 356] width 308 height 530
drag, startPoint x: 360, startPoint y: 260, endPoint x: 359, endPoint y: 272, distance: 12.5
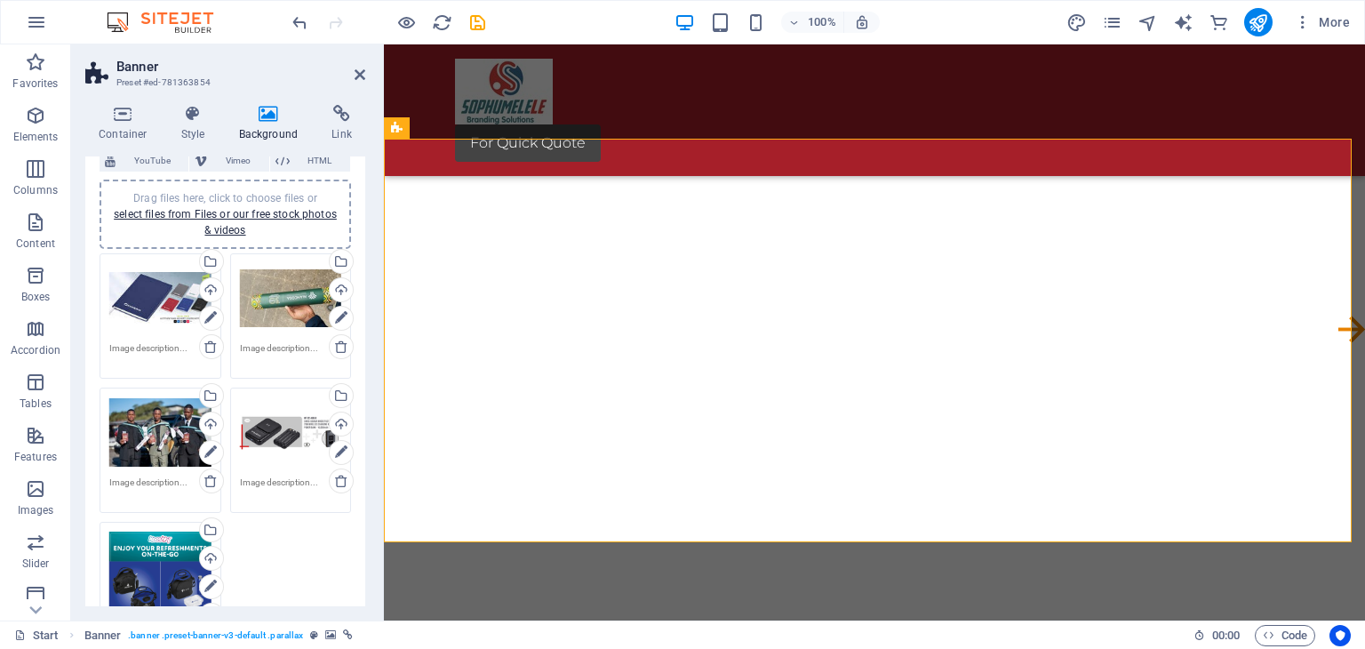
scroll to position [146, 0]
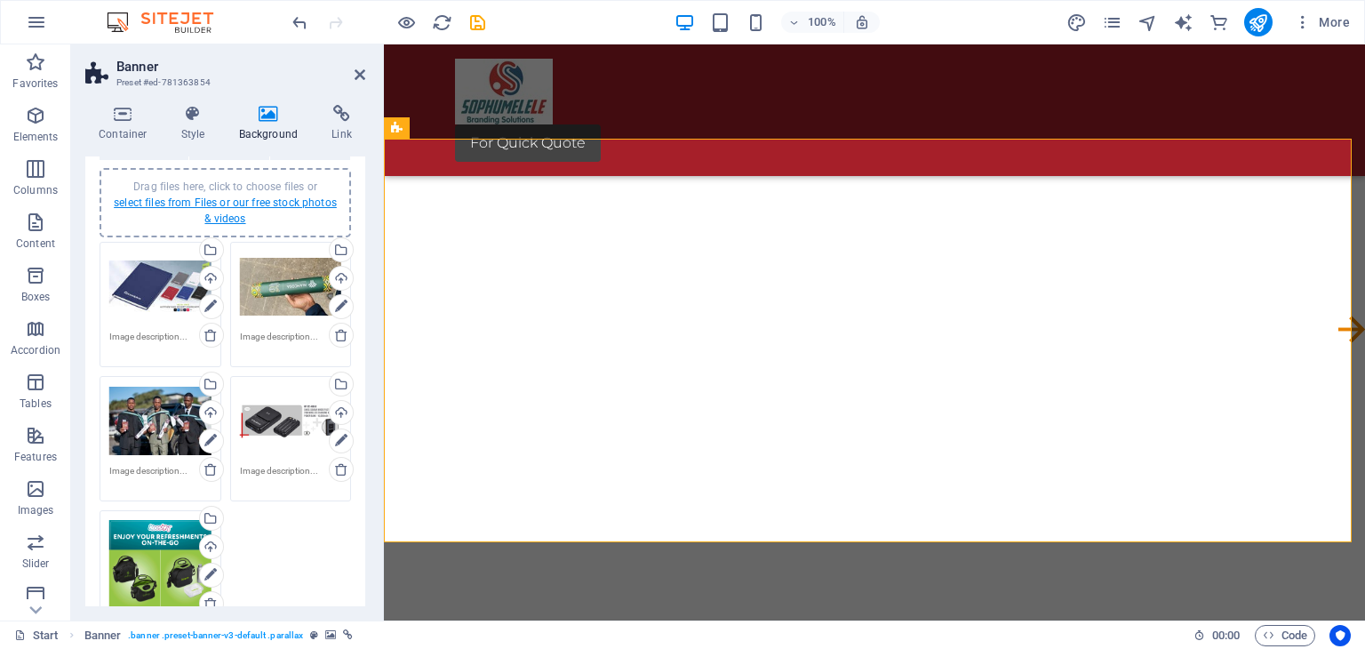
click at [244, 196] on link "select files from Files or our free stock photos & videos" at bounding box center [225, 210] width 223 height 28
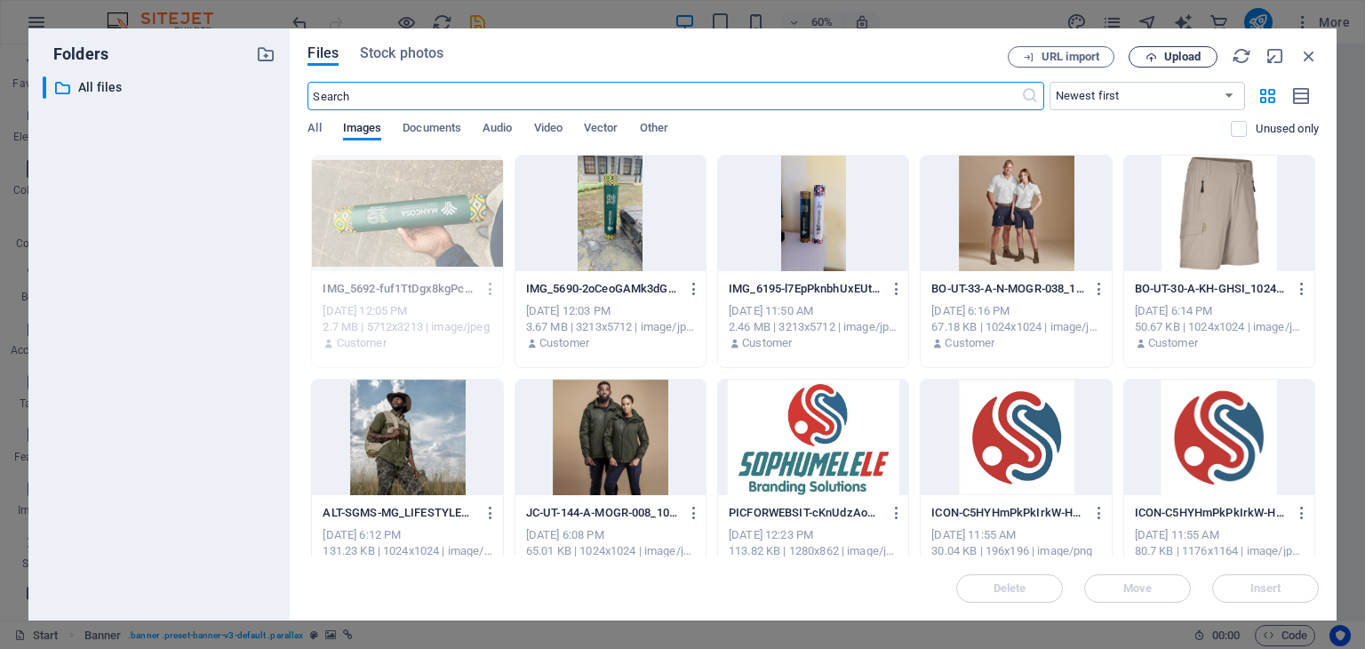
click at [1181, 58] on span "Upload" at bounding box center [1182, 57] width 36 height 11
click at [1187, 58] on span "Upload" at bounding box center [1182, 57] width 36 height 11
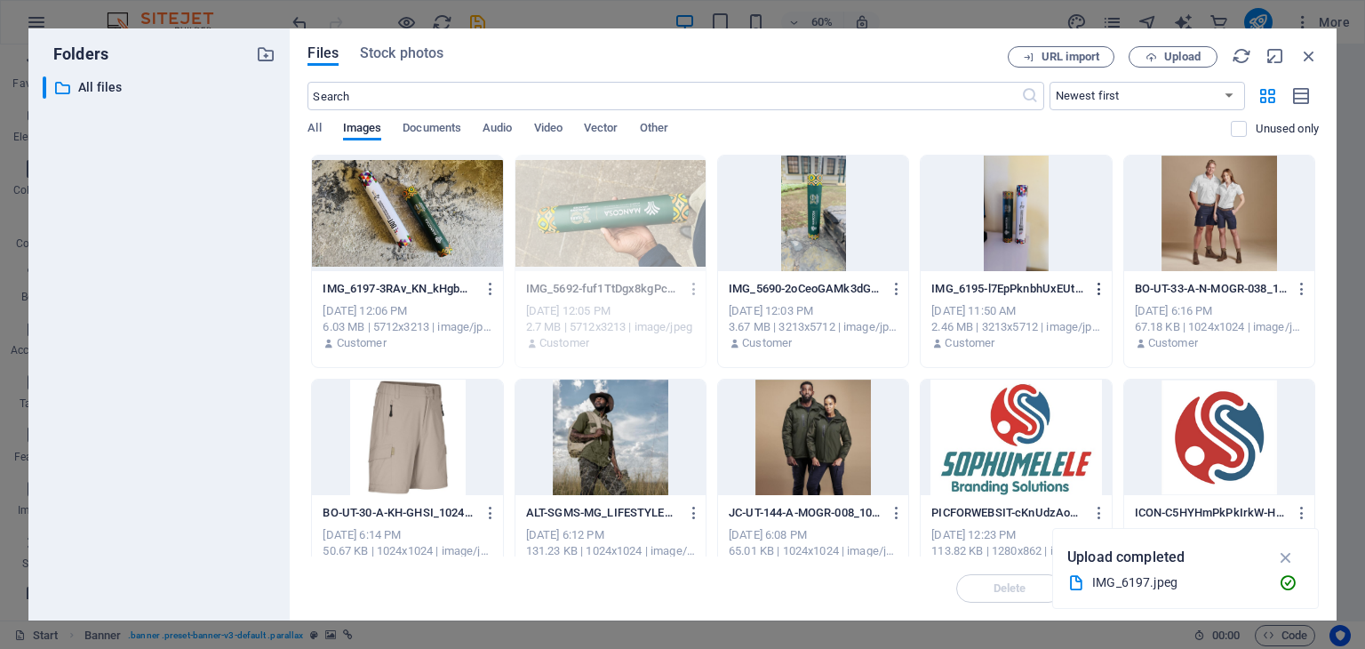
click at [896, 289] on icon "button" at bounding box center [897, 289] width 17 height 16
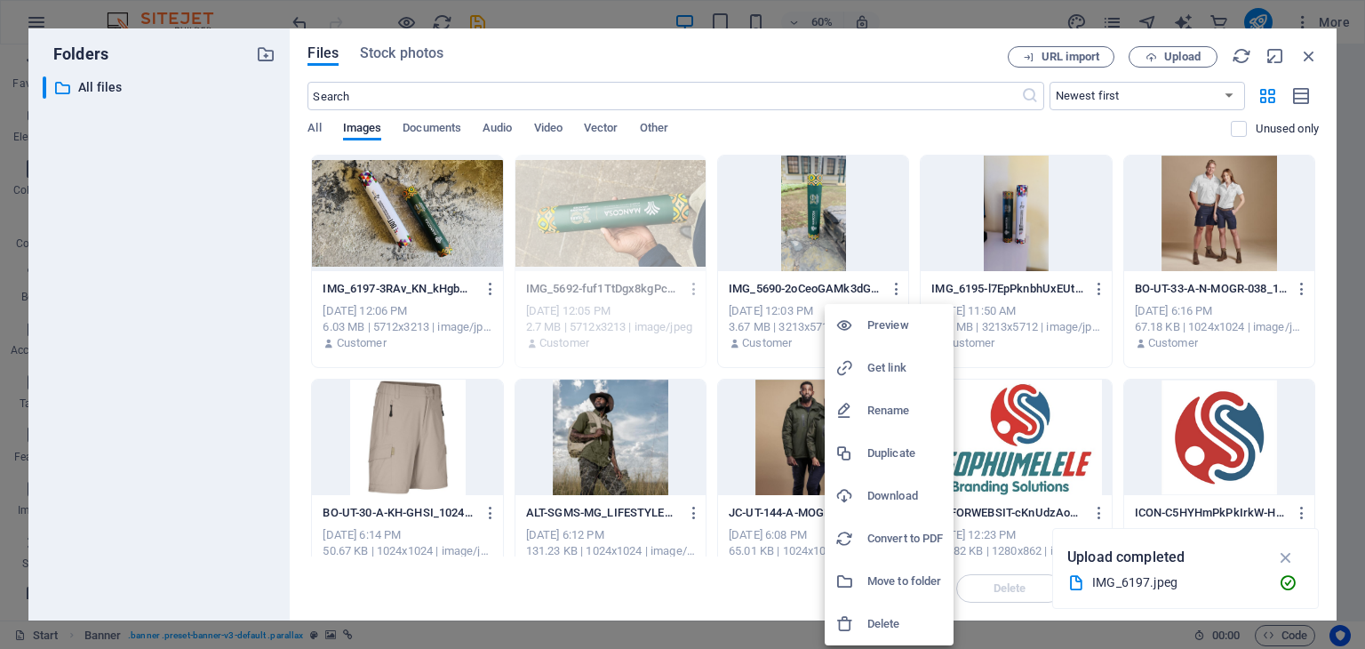
click at [866, 622] on div at bounding box center [851, 624] width 32 height 18
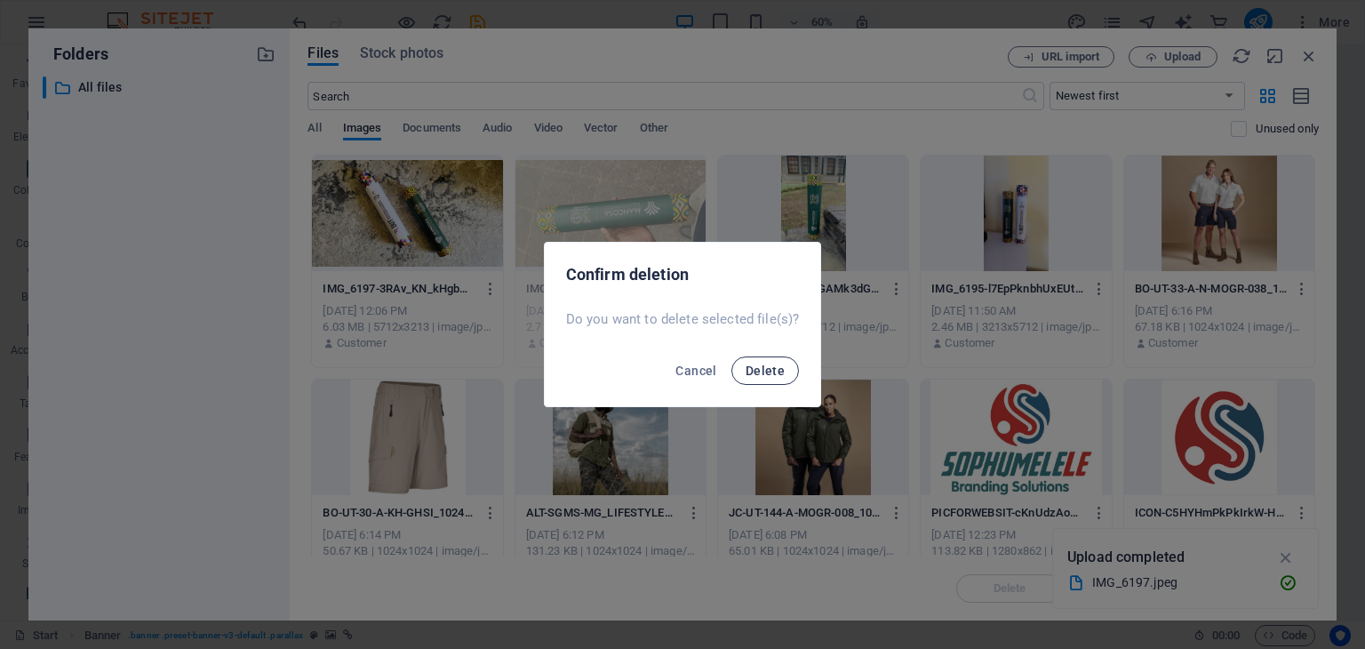
click at [757, 367] on span "Delete" at bounding box center [765, 371] width 39 height 14
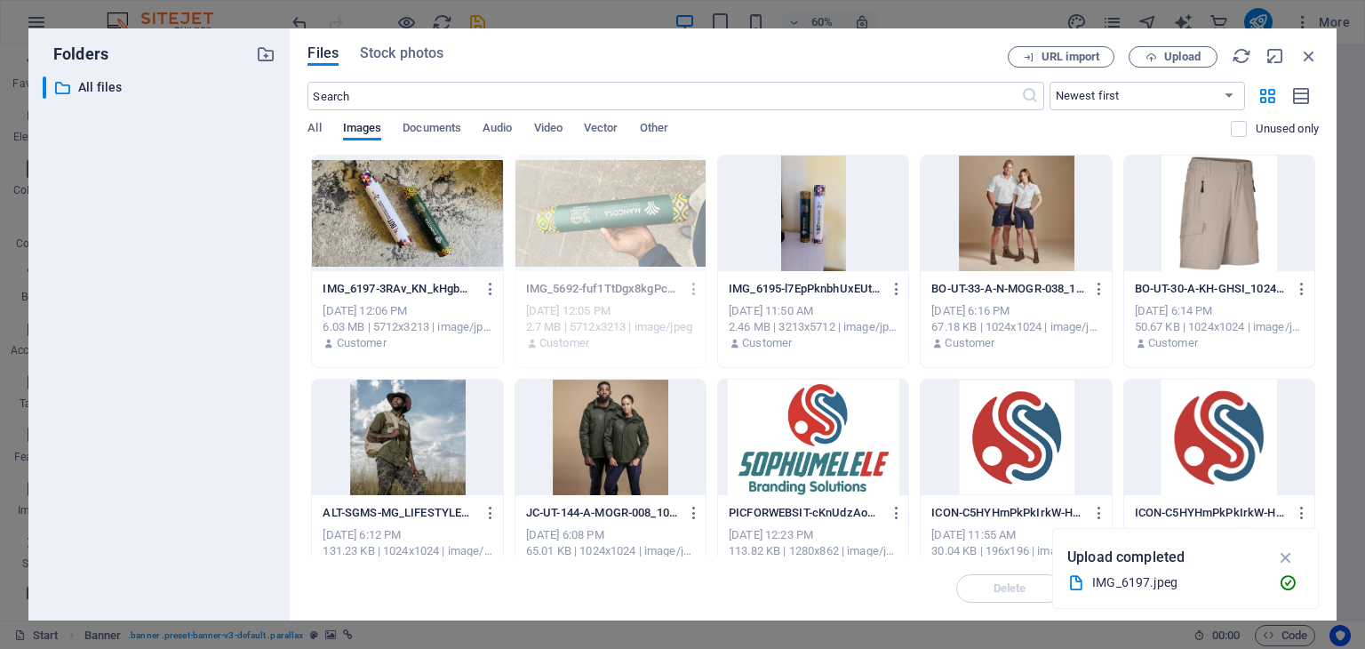
click at [437, 285] on p "IMG_6197-3RAv_KN_kHgbH2C-RRvA9Q.jpeg" at bounding box center [399, 289] width 153 height 16
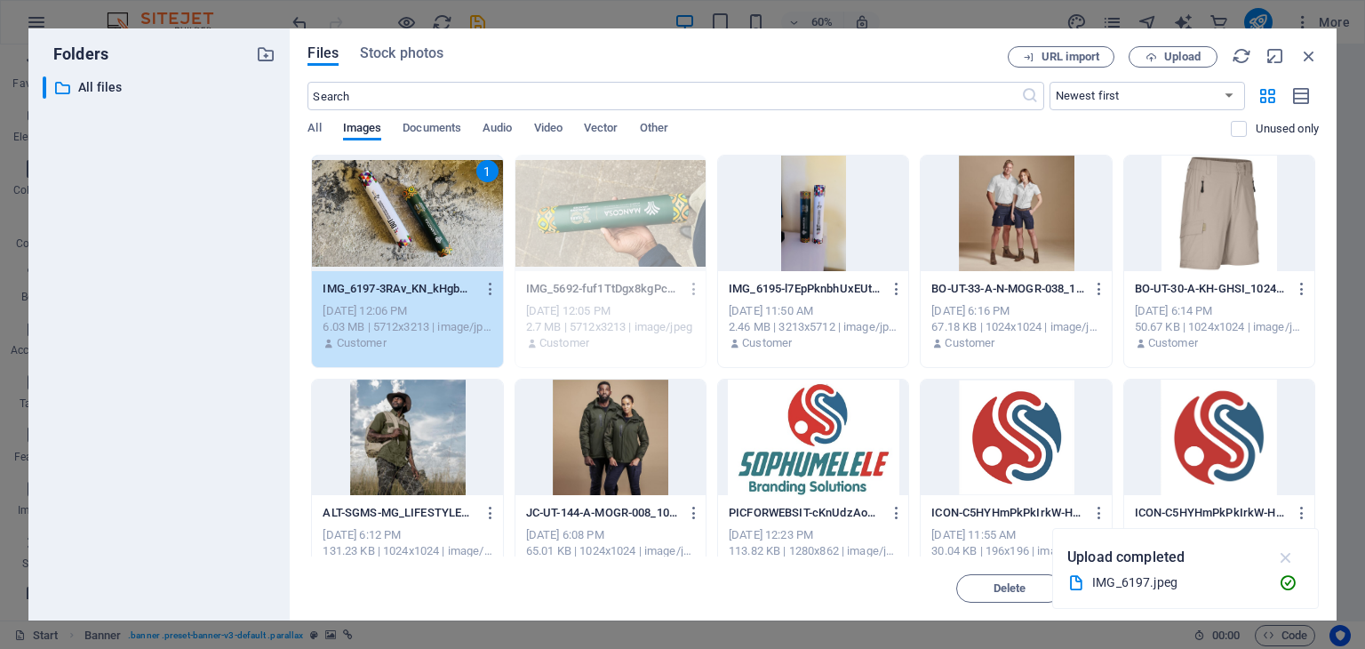
click at [1289, 555] on icon "button" at bounding box center [1286, 558] width 20 height 20
click at [1267, 588] on span "Insert" at bounding box center [1266, 588] width 31 height 11
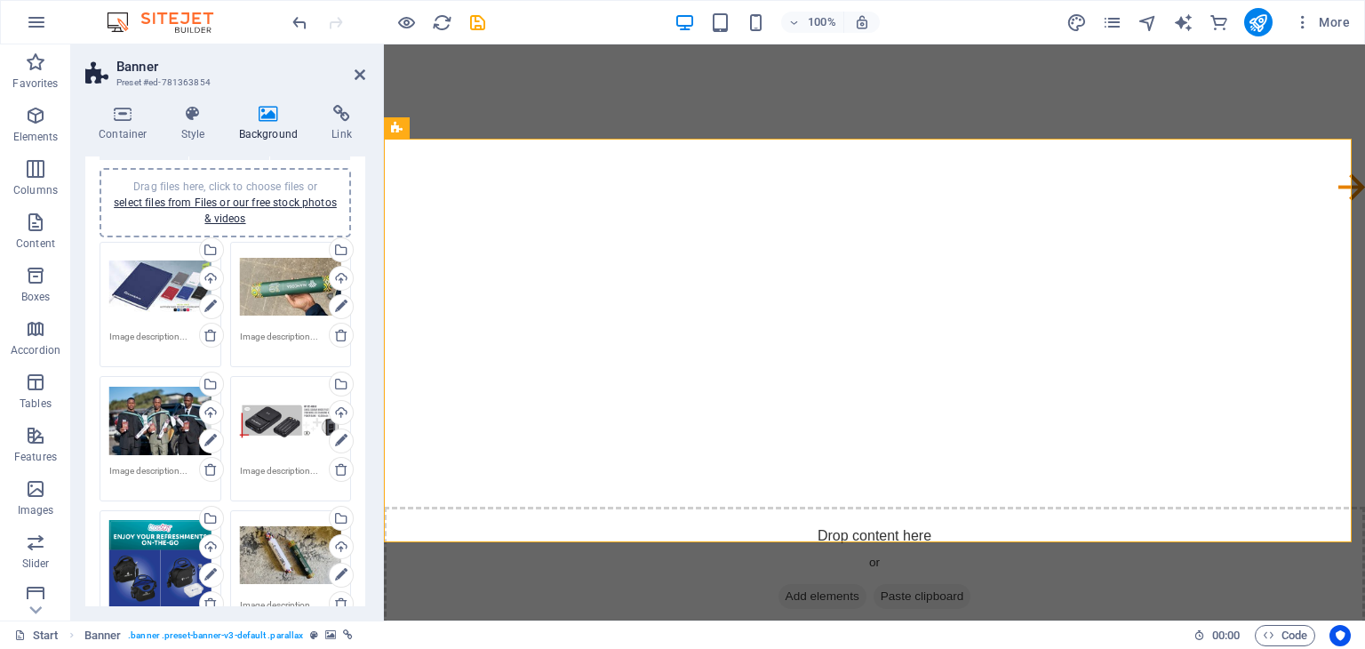
scroll to position [0, 0]
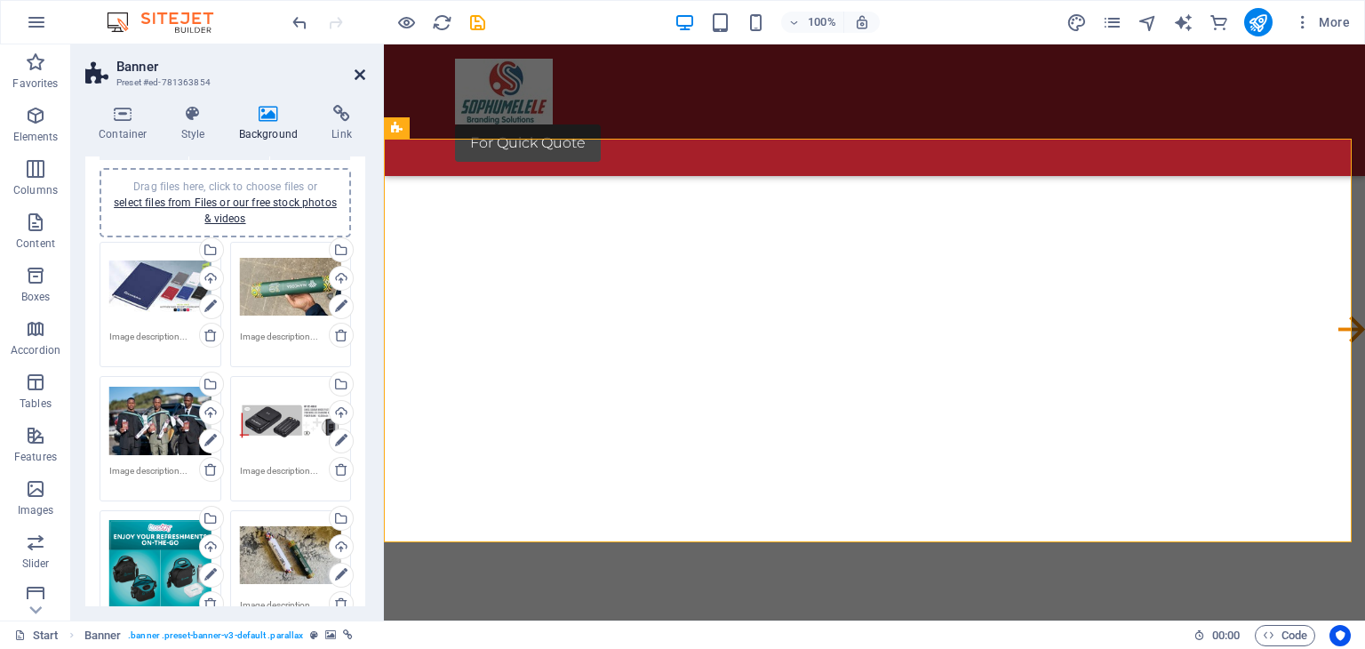
click at [358, 76] on icon at bounding box center [360, 75] width 11 height 14
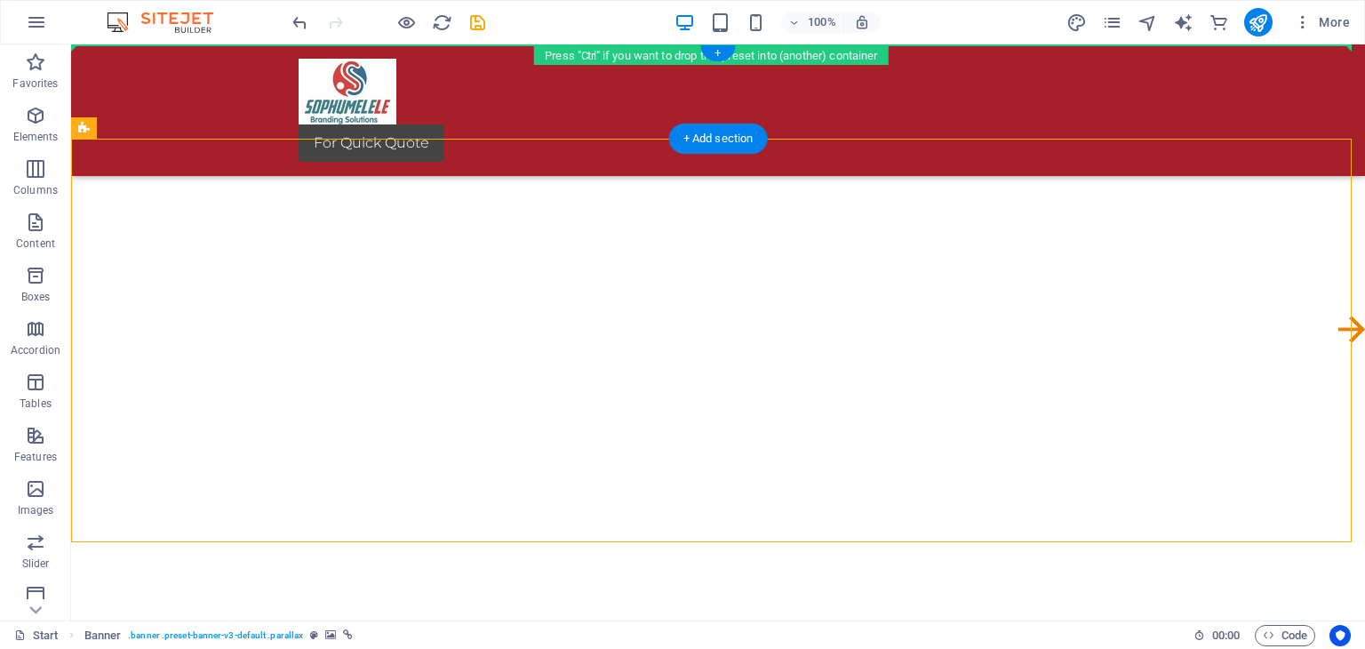
drag, startPoint x: 519, startPoint y: 147, endPoint x: 550, endPoint y: 219, distance: 78.4
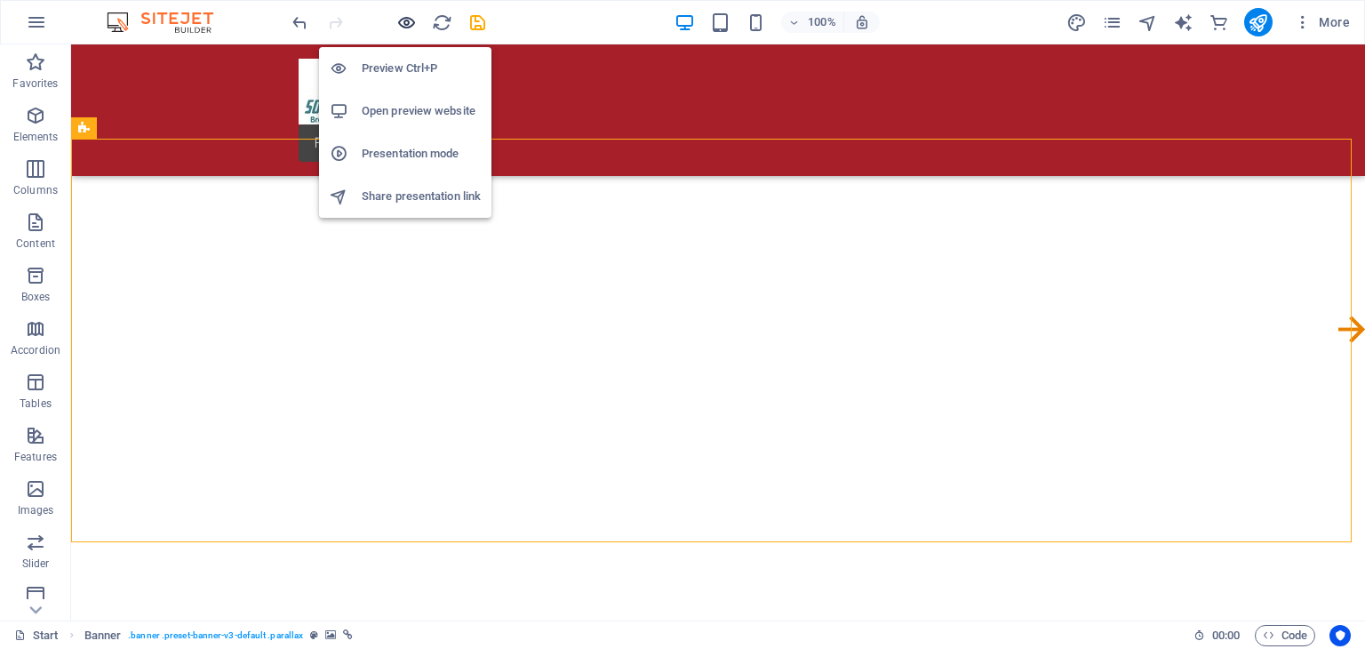
click at [405, 25] on icon "button" at bounding box center [406, 22] width 20 height 20
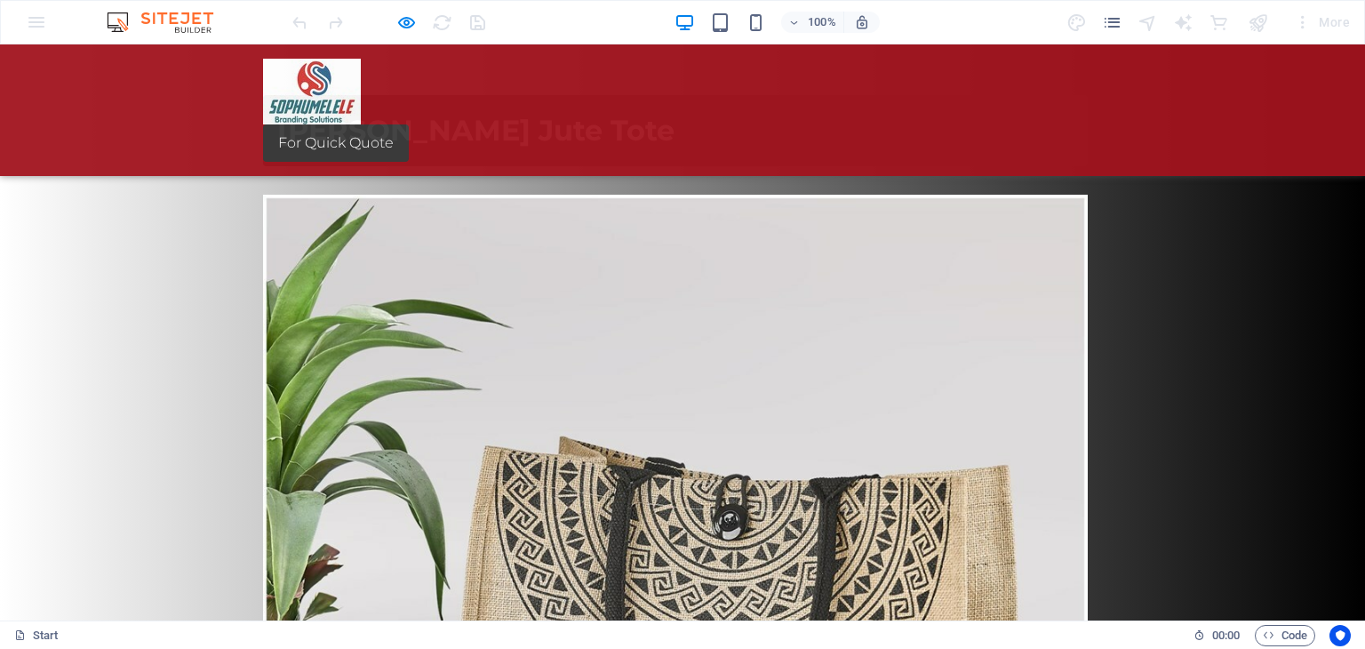
scroll to position [1292, 0]
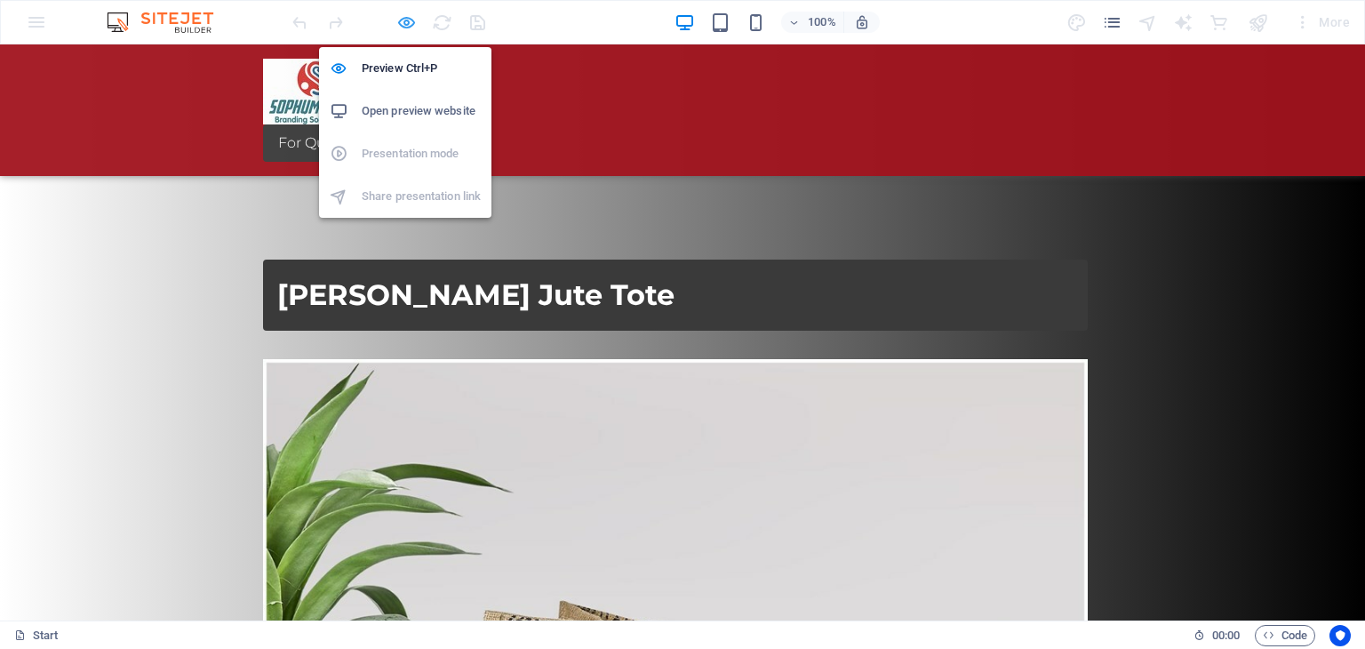
click at [402, 24] on icon "button" at bounding box center [406, 22] width 20 height 20
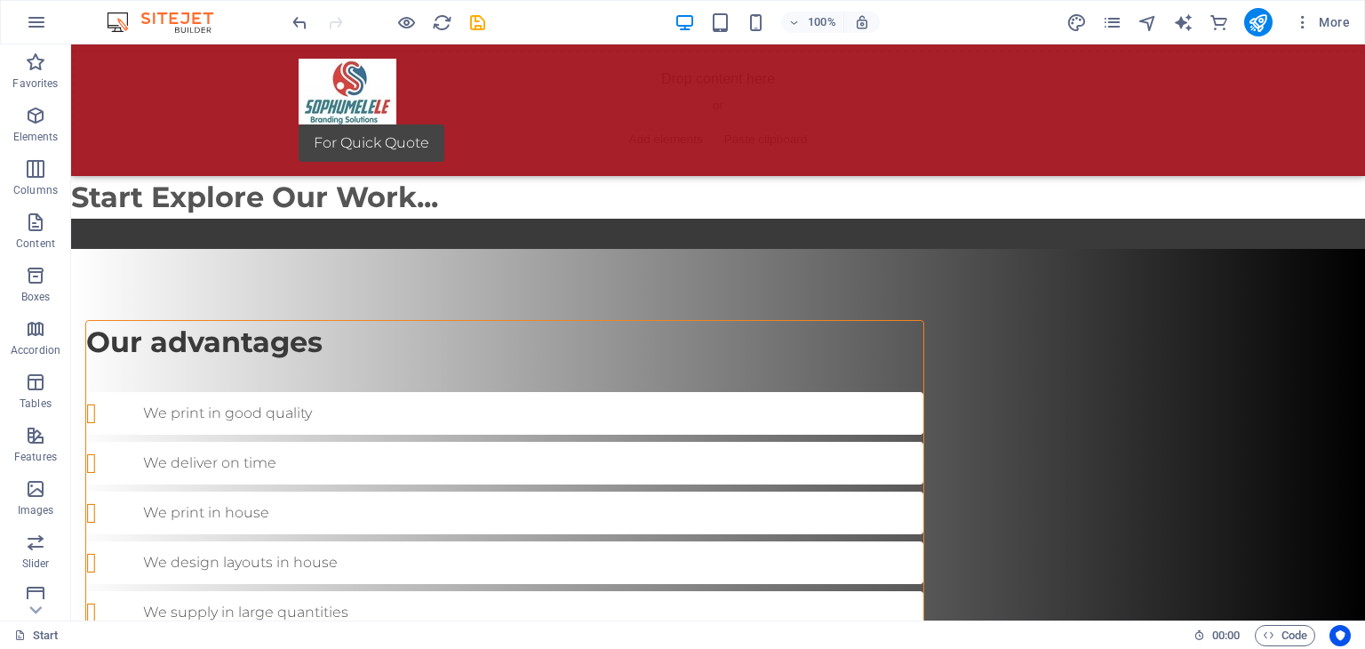
scroll to position [0, 0]
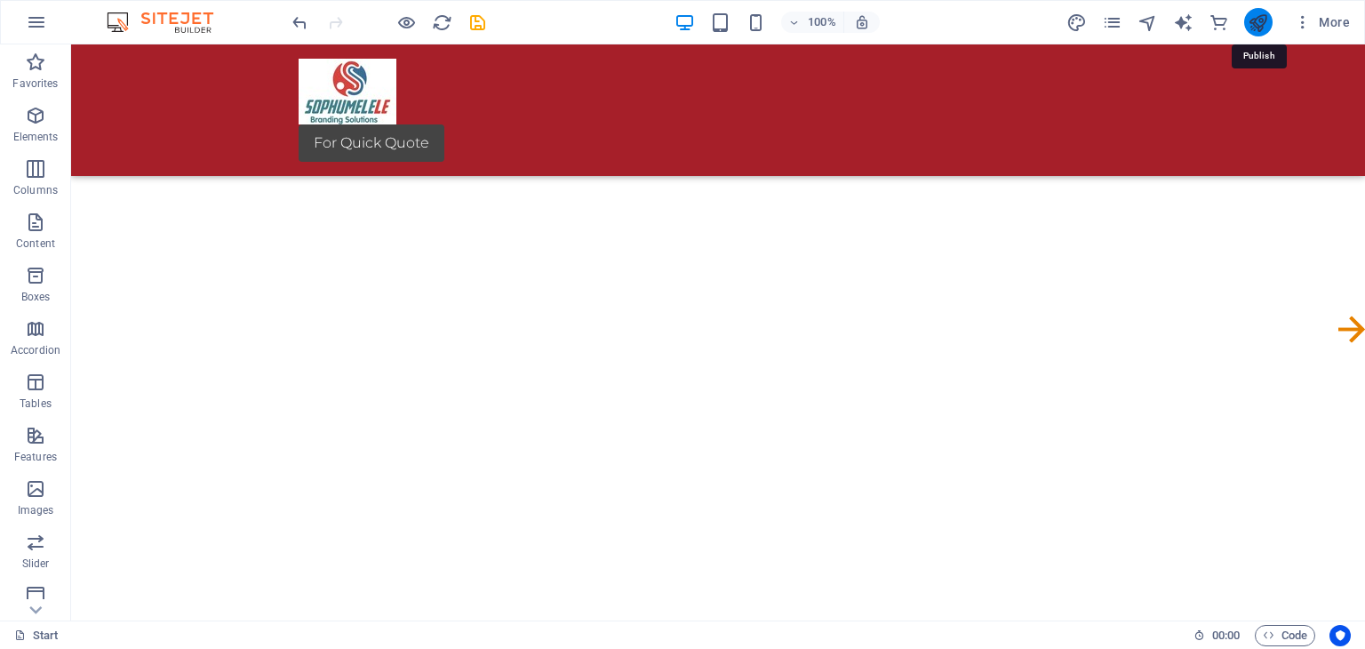
click at [1256, 22] on icon "publish" at bounding box center [1258, 22] width 20 height 20
